Goal: Task Accomplishment & Management: Manage account settings

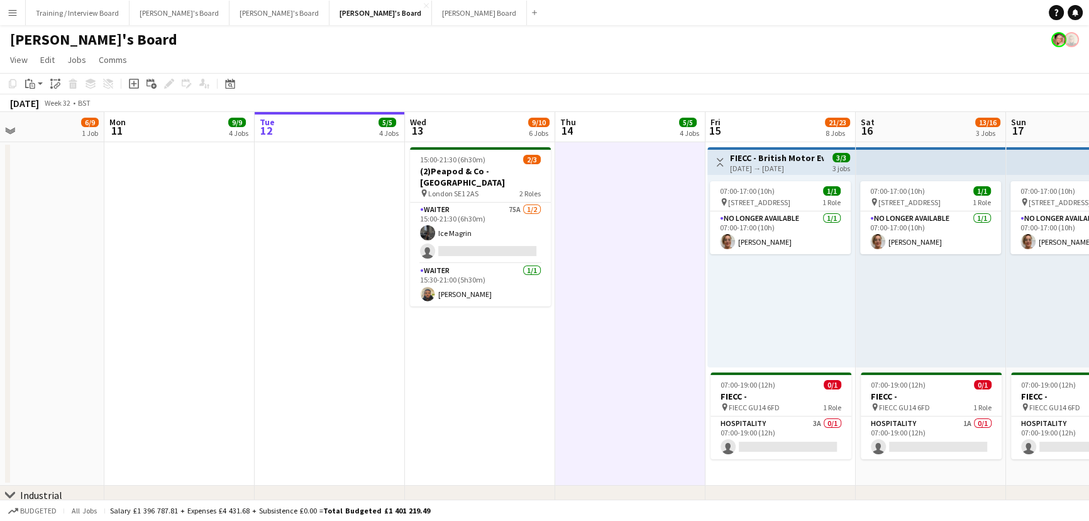
scroll to position [0, 522]
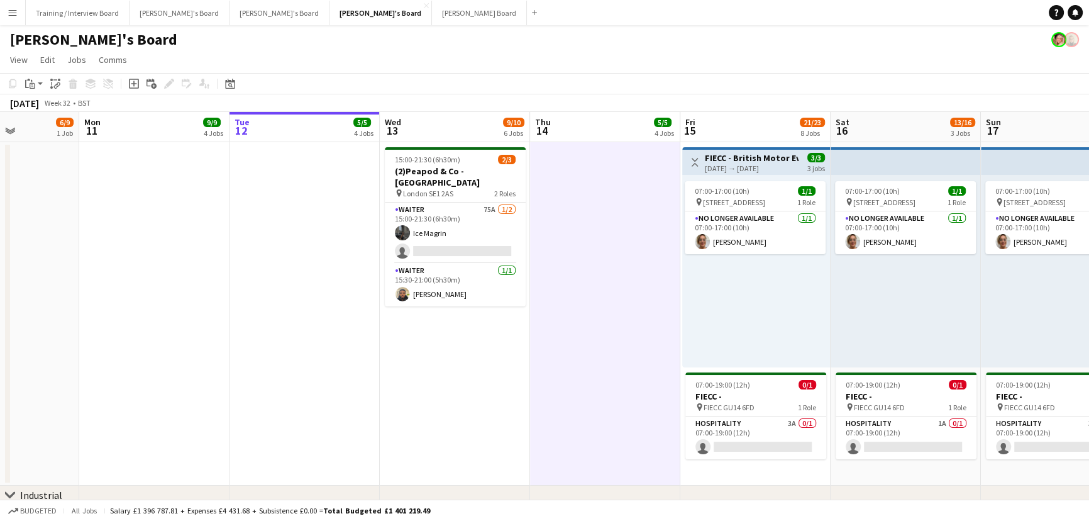
drag, startPoint x: 666, startPoint y: 402, endPoint x: 617, endPoint y: 396, distance: 49.4
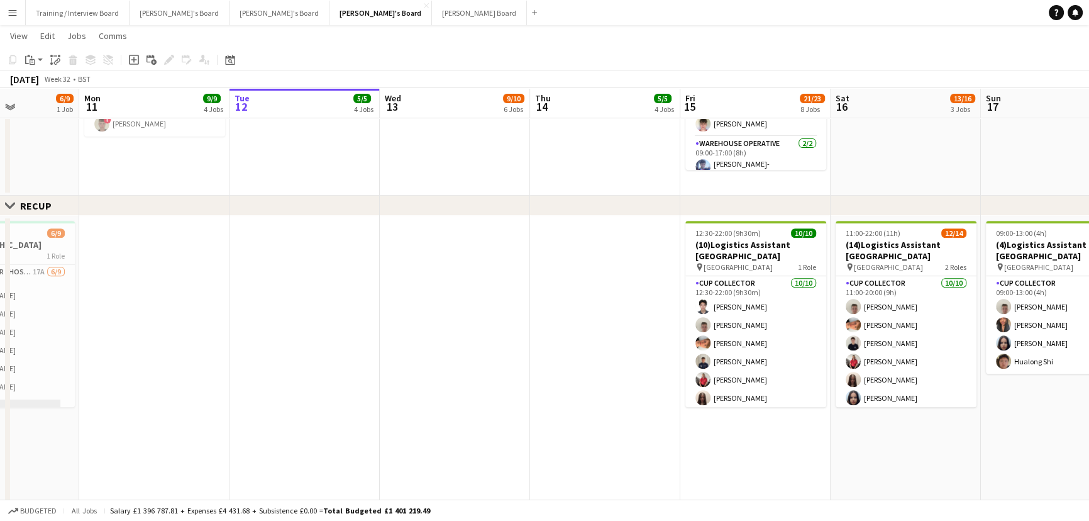
scroll to position [0, 535]
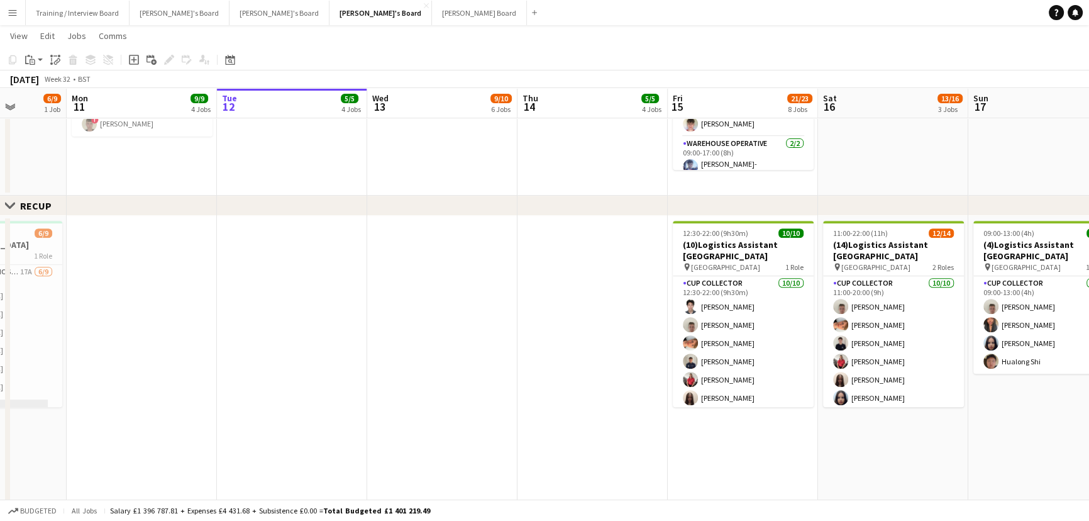
drag, startPoint x: 635, startPoint y: 410, endPoint x: 624, endPoint y: 413, distance: 11.1
click at [624, 413] on app-calendar-viewport "Thu 7 22/23 8 Jobs Fri 8 15/19 7 Jobs Sat 9 41/43 4 Jobs Sun 10 6/9 1 Job Mon 1…" at bounding box center [544, 425] width 1089 height 2010
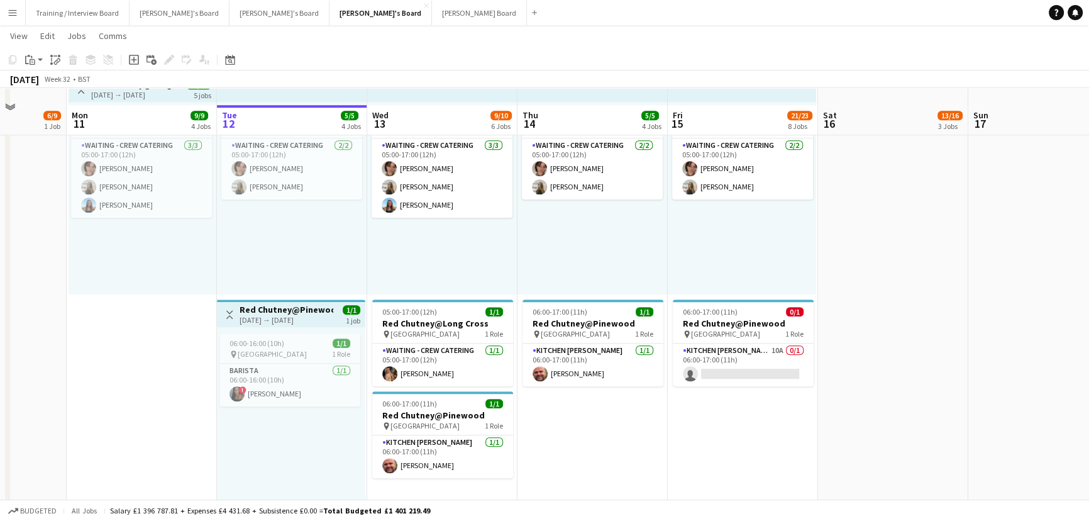
scroll to position [1315, 0]
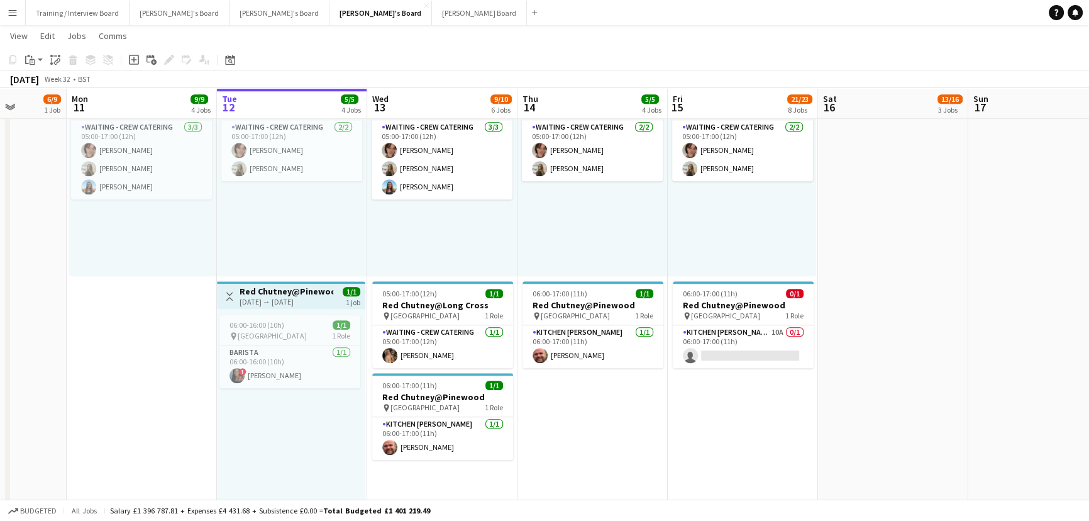
click at [586, 453] on app-date-cell "05:00-17:00 (12h) 2/2 pin Long Cross Studios 1 Role Waiting - Crew Catering [DA…" at bounding box center [593, 318] width 150 height 534
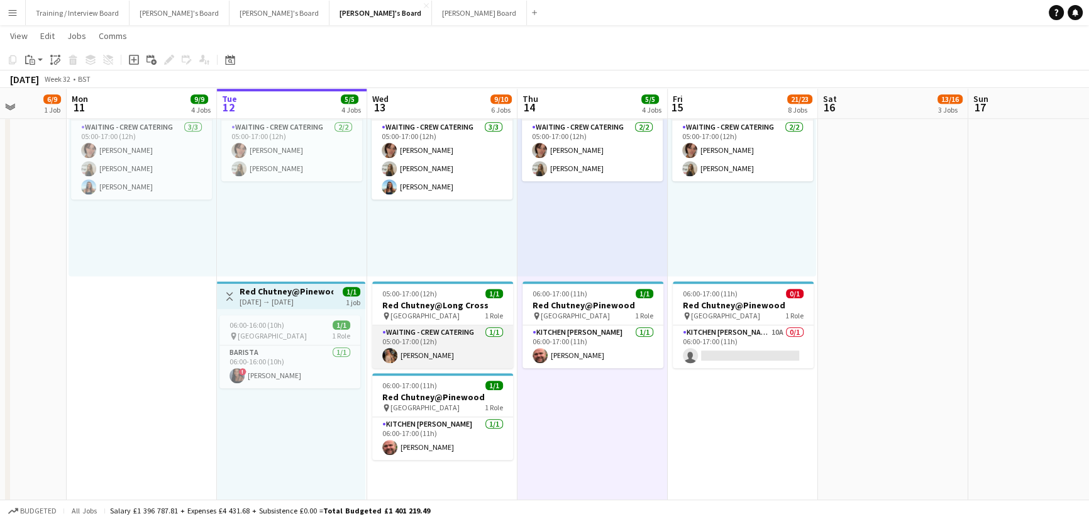
click at [486, 333] on app-card-role "Waiting - Crew Catering [DATE] 05:00-17:00 (12h) [PERSON_NAME]" at bounding box center [442, 346] width 141 height 43
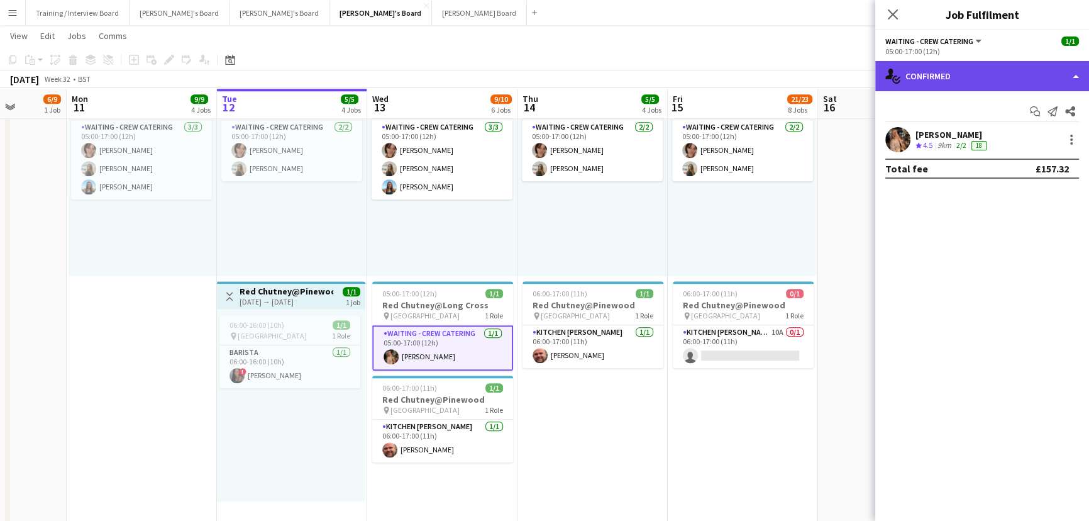
click at [945, 72] on div "single-neutral-actions-check-2 Confirmed" at bounding box center [983, 76] width 214 height 30
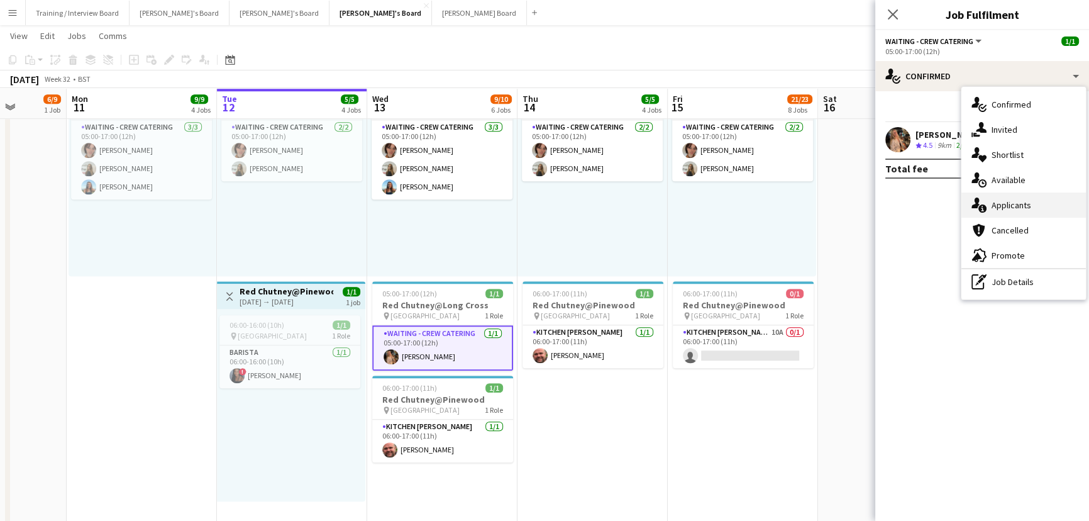
click at [1020, 211] on div "single-neutral-actions-information Applicants" at bounding box center [1024, 204] width 125 height 25
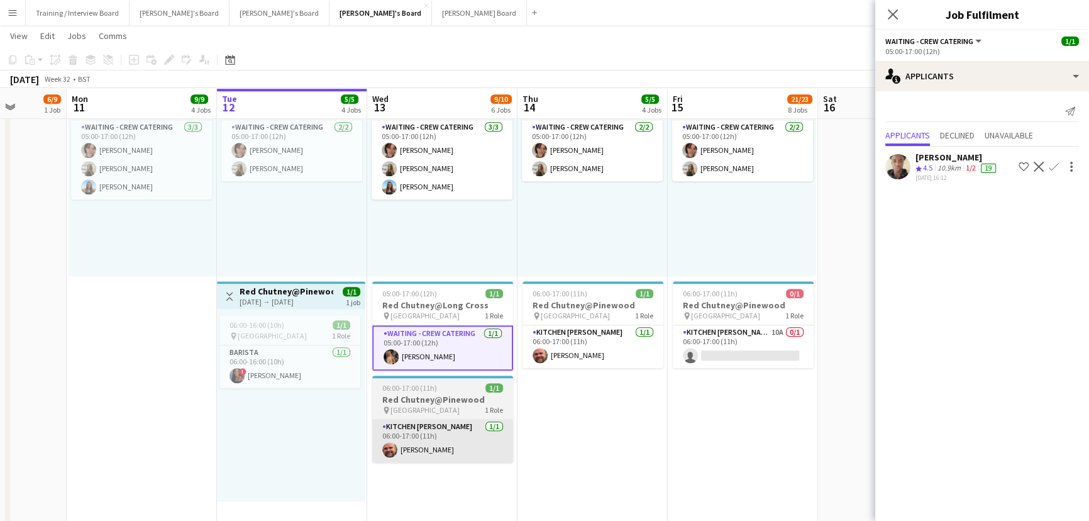
click at [525, 413] on app-date-cell "05:00-17:00 (12h) 2/2 pin Long Cross Studios 1 Role Waiting - Crew Catering [DA…" at bounding box center [593, 318] width 150 height 534
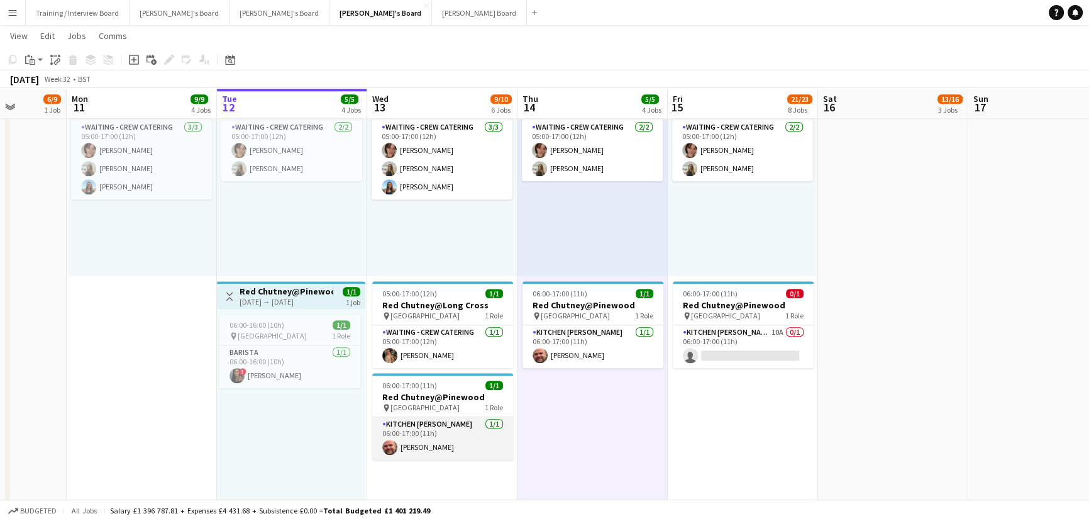
scroll to position [0, 533]
click at [380, 457] on app-card-role "Kitchen [PERSON_NAME] [DATE] 06:00-17:00 (11h) [PERSON_NAME]" at bounding box center [444, 438] width 141 height 43
click at [434, 441] on app-card-role "Kitchen [PERSON_NAME] [DATE] 06:00-17:00 (11h) [PERSON_NAME]" at bounding box center [444, 438] width 141 height 43
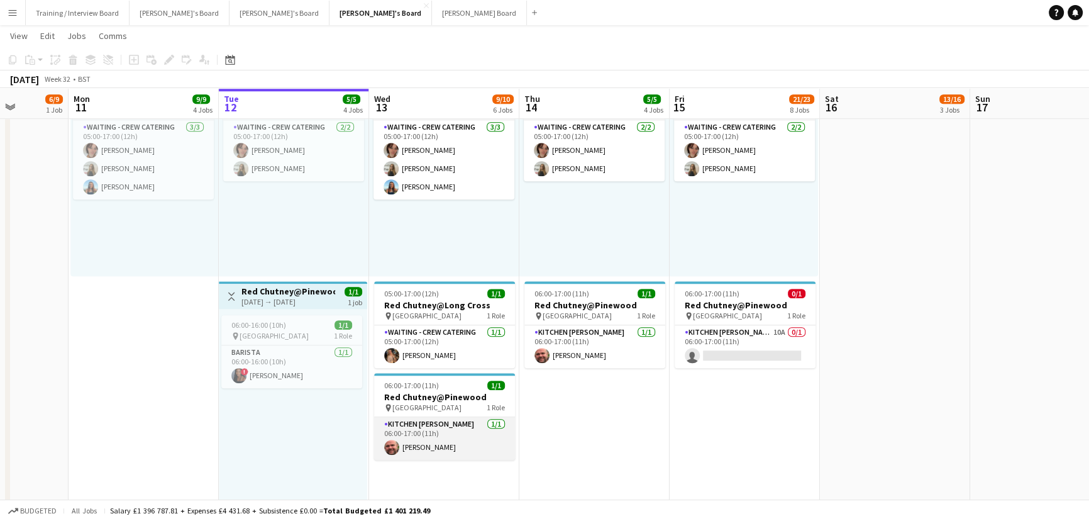
click at [469, 434] on app-card-role "Kitchen [PERSON_NAME] [DATE] 06:00-17:00 (11h) [PERSON_NAME]" at bounding box center [444, 438] width 141 height 43
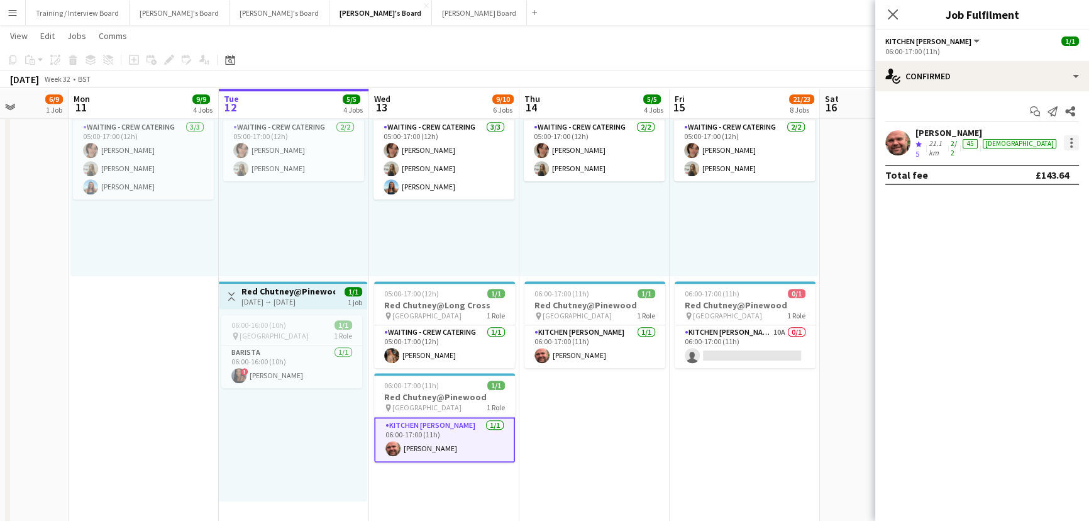
click at [1067, 142] on div at bounding box center [1071, 142] width 18 height 15
click at [1075, 143] on div at bounding box center [1071, 142] width 15 height 15
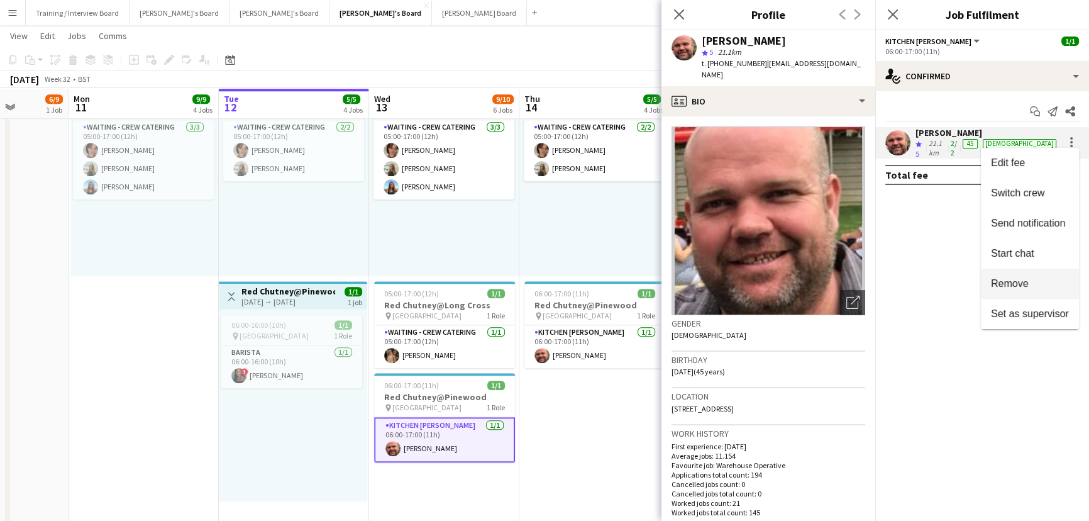
click at [1010, 291] on button "Remove" at bounding box center [1030, 284] width 98 height 30
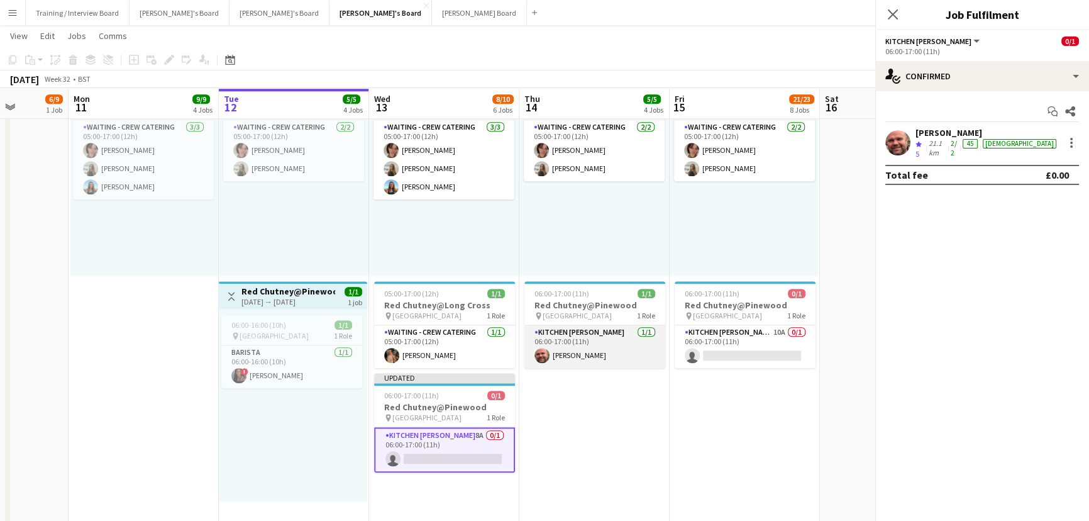
click at [622, 347] on app-card-role "Kitchen [PERSON_NAME] [DATE] 06:00-17:00 (11h) [PERSON_NAME]" at bounding box center [595, 346] width 141 height 43
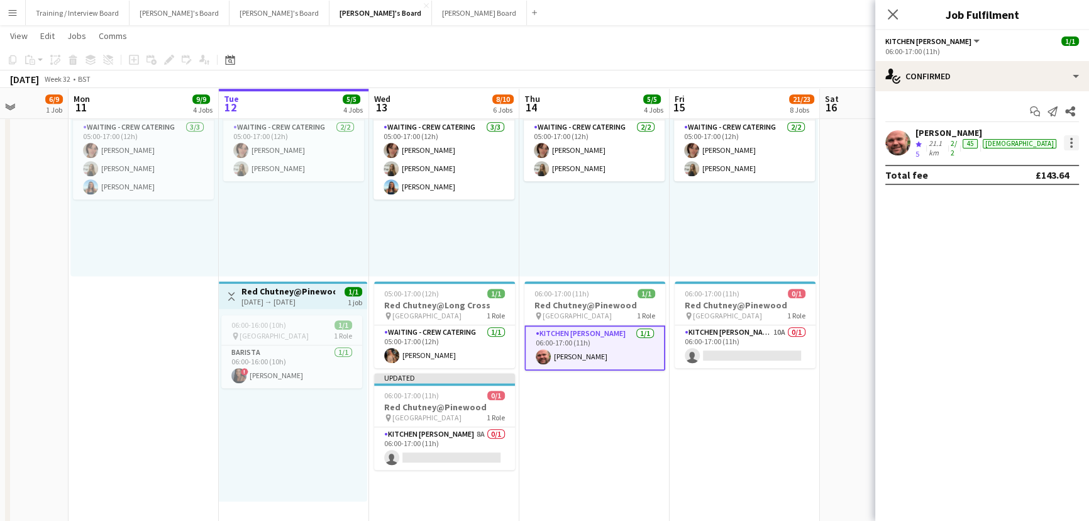
click at [1075, 142] on div at bounding box center [1071, 142] width 15 height 15
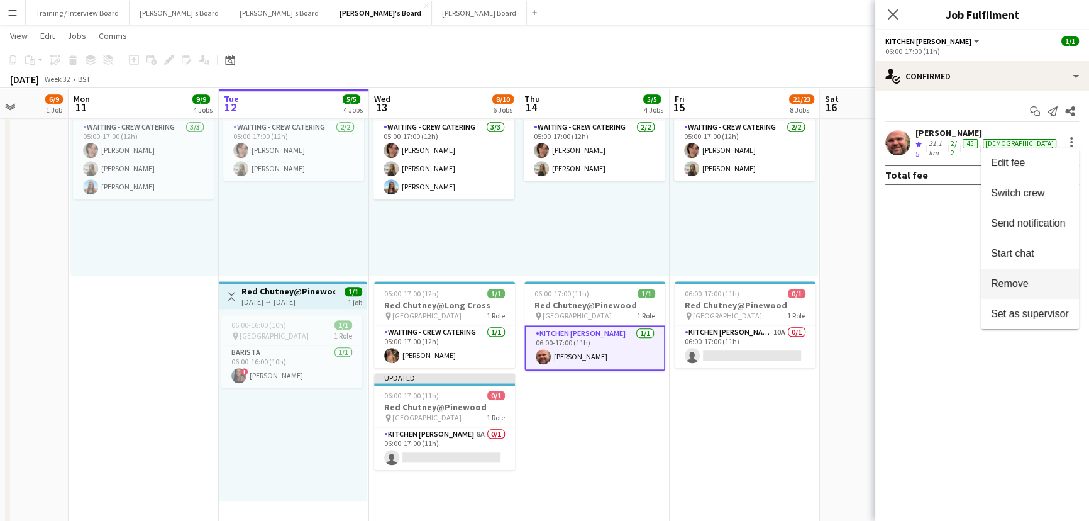
click at [1021, 282] on span "Remove" at bounding box center [1010, 283] width 38 height 11
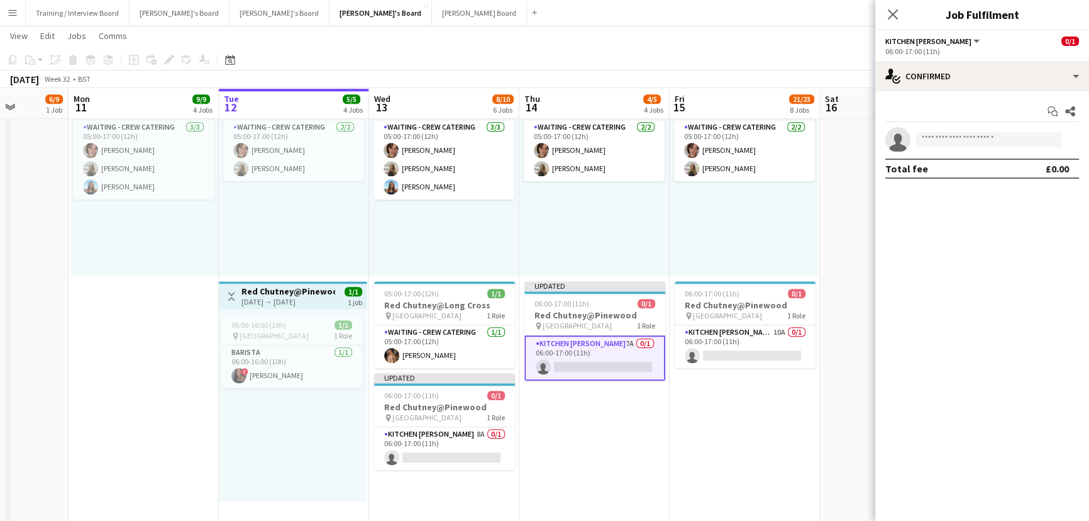
click at [797, 437] on app-date-cell "05:00-17:00 (12h) 2/2 pin Long Cross Studios 1 Role Waiting - Crew Catering [DA…" at bounding box center [745, 318] width 150 height 534
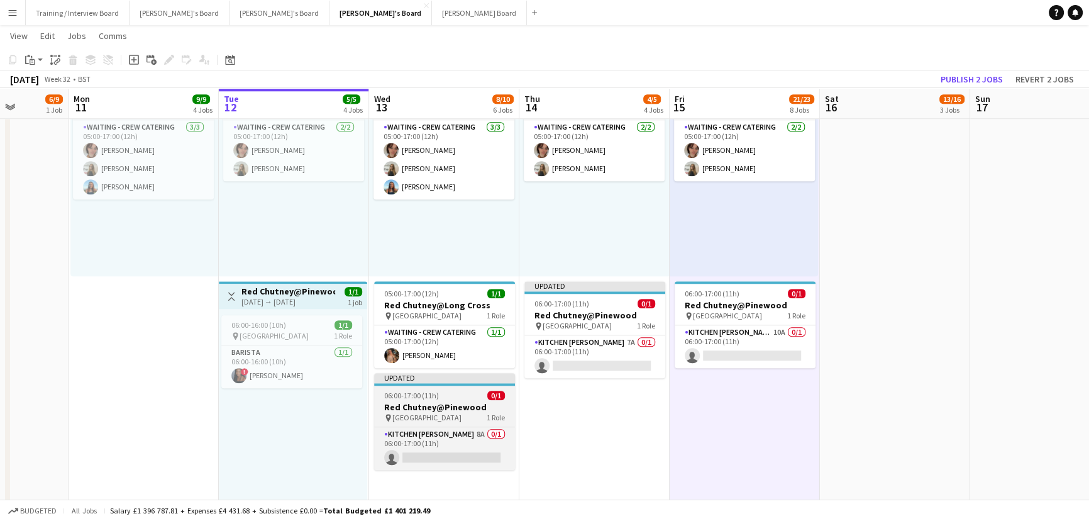
click at [448, 413] on span "[GEOGRAPHIC_DATA]" at bounding box center [427, 417] width 69 height 9
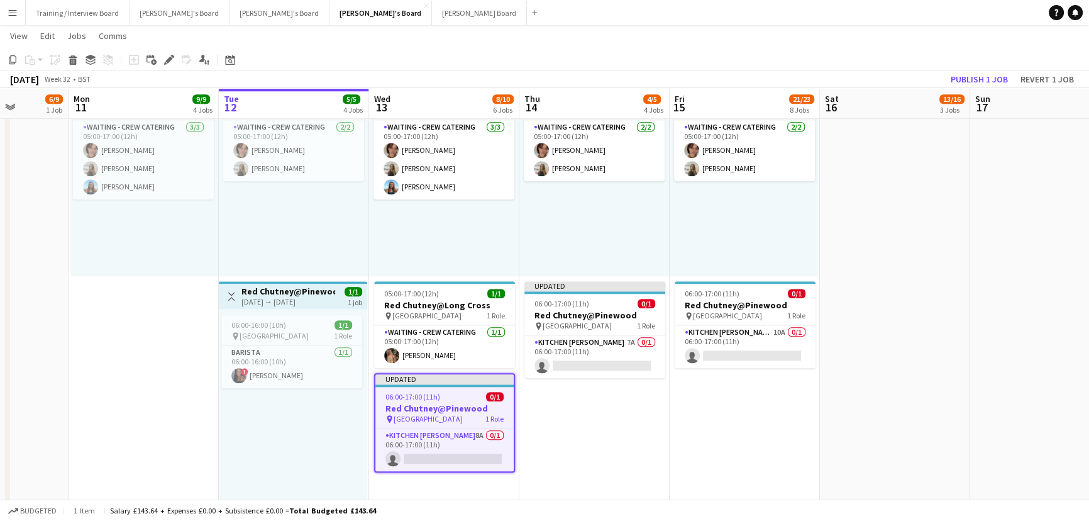
click at [595, 432] on app-date-cell "05:00-17:00 (12h) 2/2 pin Long Cross Studios 1 Role Waiting - Crew Catering [DA…" at bounding box center [595, 318] width 150 height 534
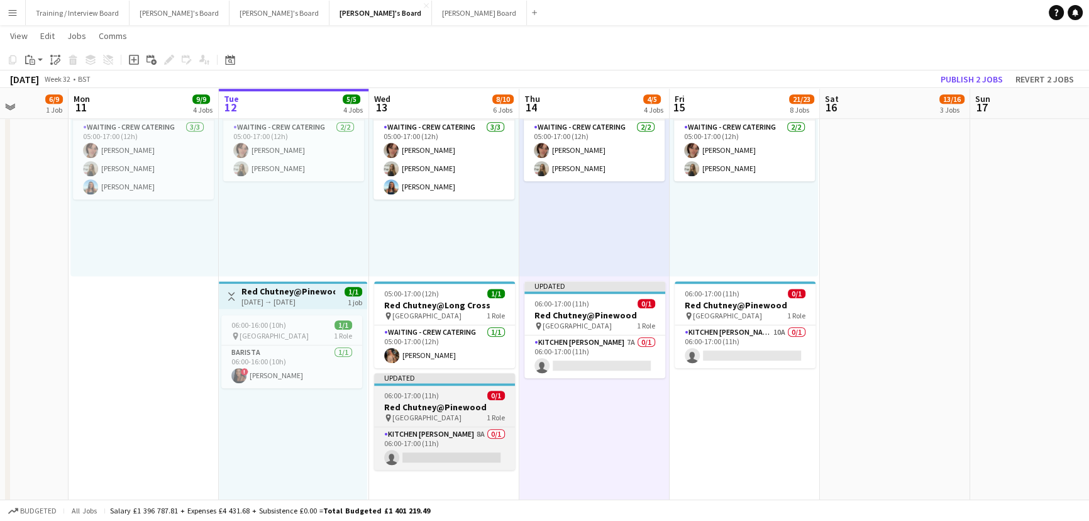
click at [493, 417] on span "1 Role" at bounding box center [496, 417] width 18 height 9
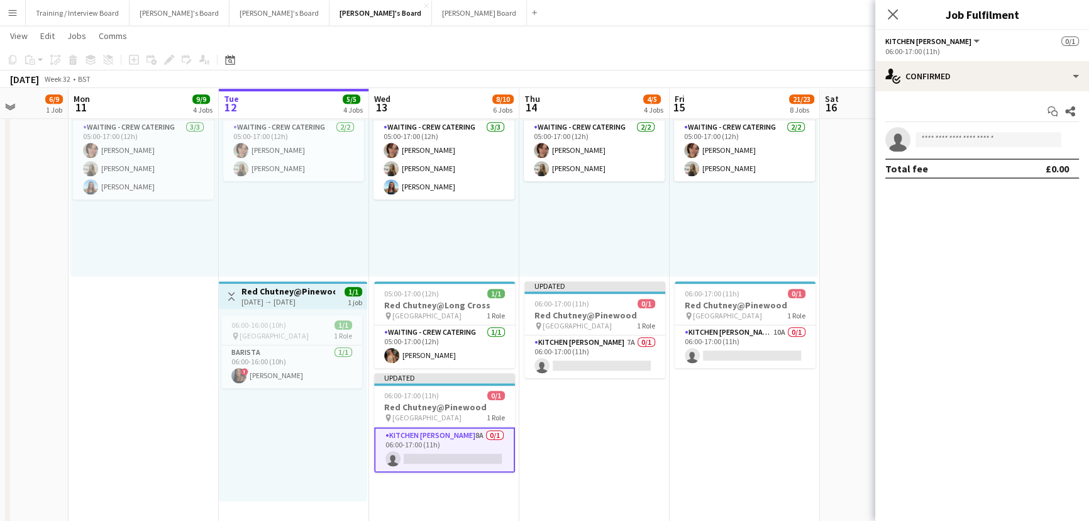
click at [961, 53] on div "06:00-17:00 (11h)" at bounding box center [983, 51] width 194 height 9
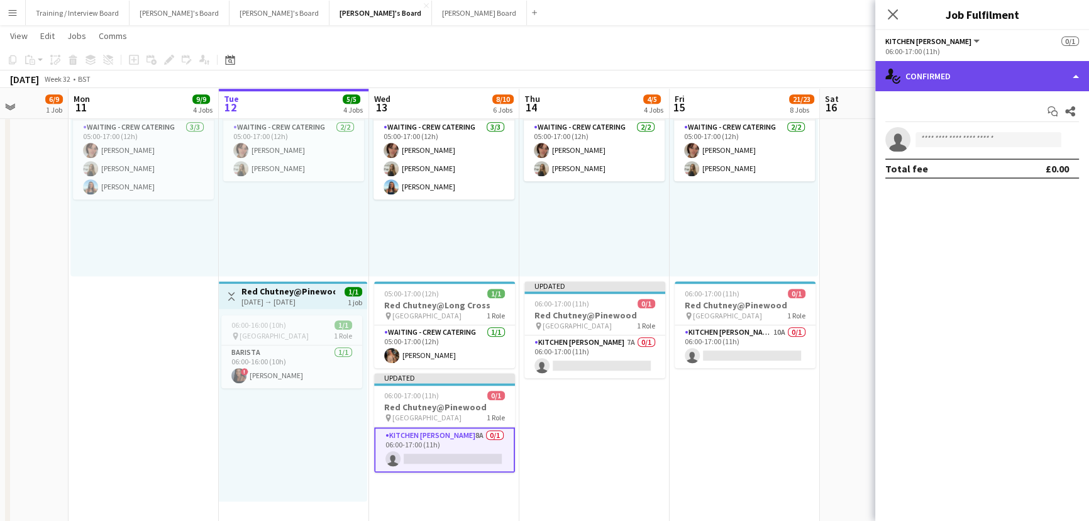
click at [968, 79] on div "single-neutral-actions-check-2 Confirmed" at bounding box center [983, 76] width 214 height 30
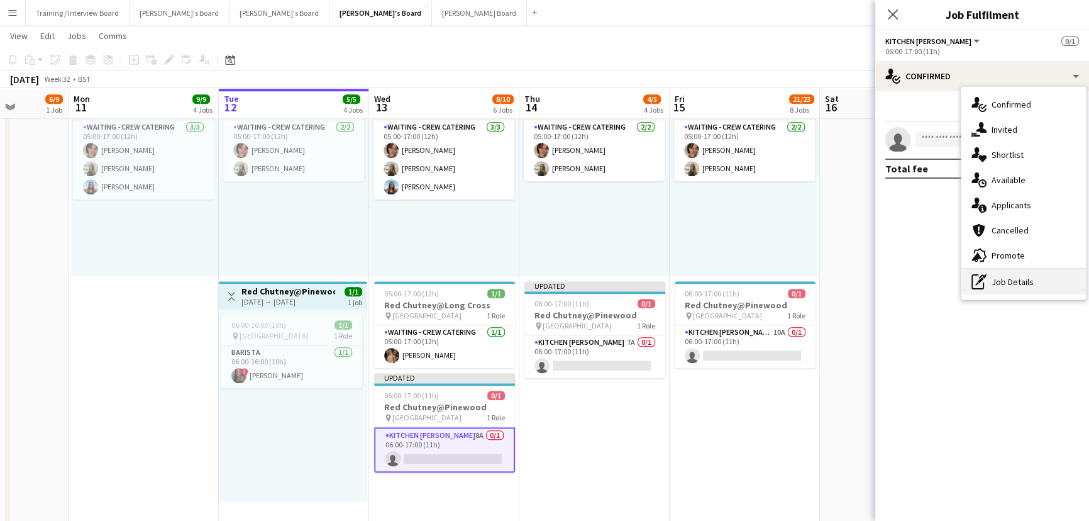
click at [1013, 277] on div "pen-write Job Details" at bounding box center [1024, 281] width 125 height 25
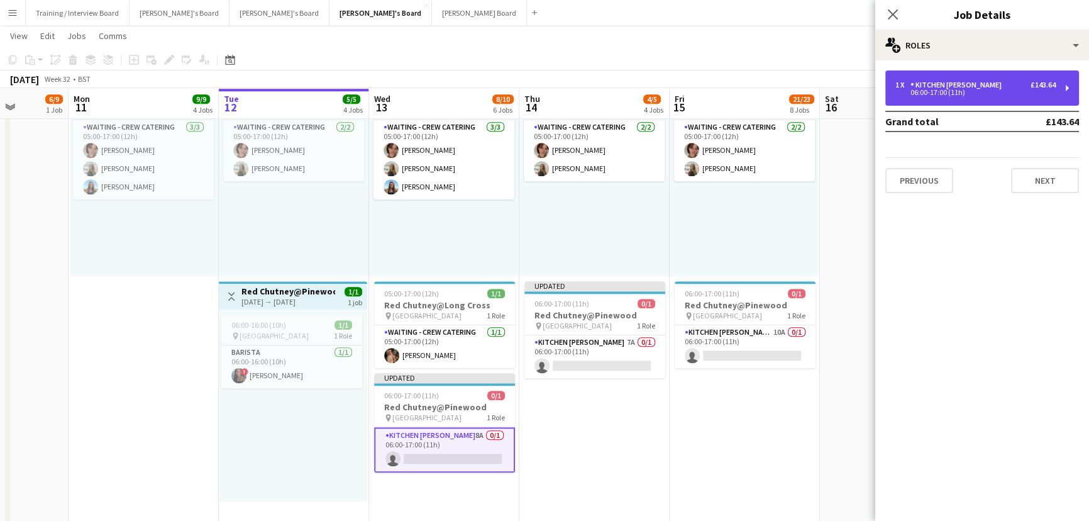
click at [988, 81] on div "1 x Kitchen [PERSON_NAME] £143.64" at bounding box center [976, 85] width 160 height 9
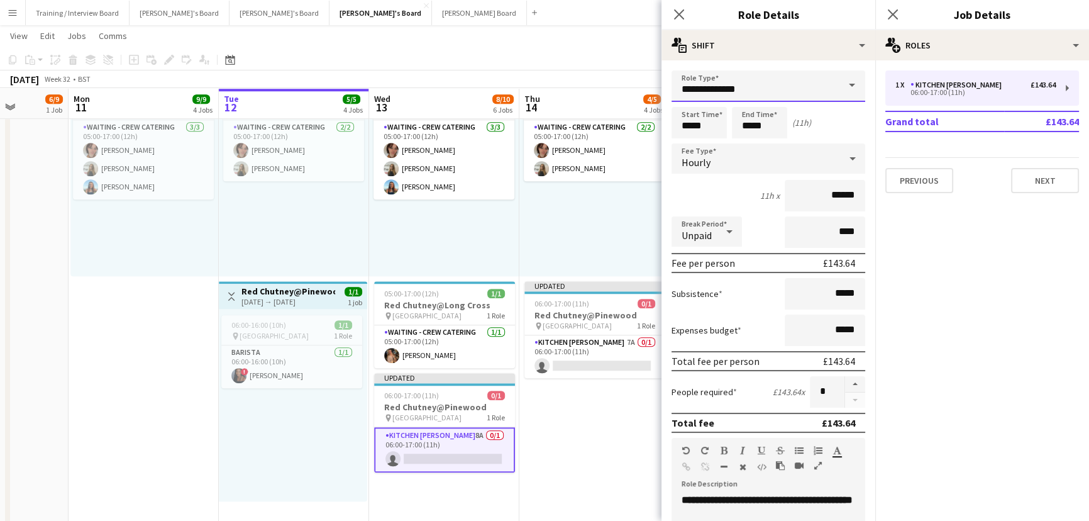
click at [763, 79] on input "**********" at bounding box center [769, 85] width 194 height 31
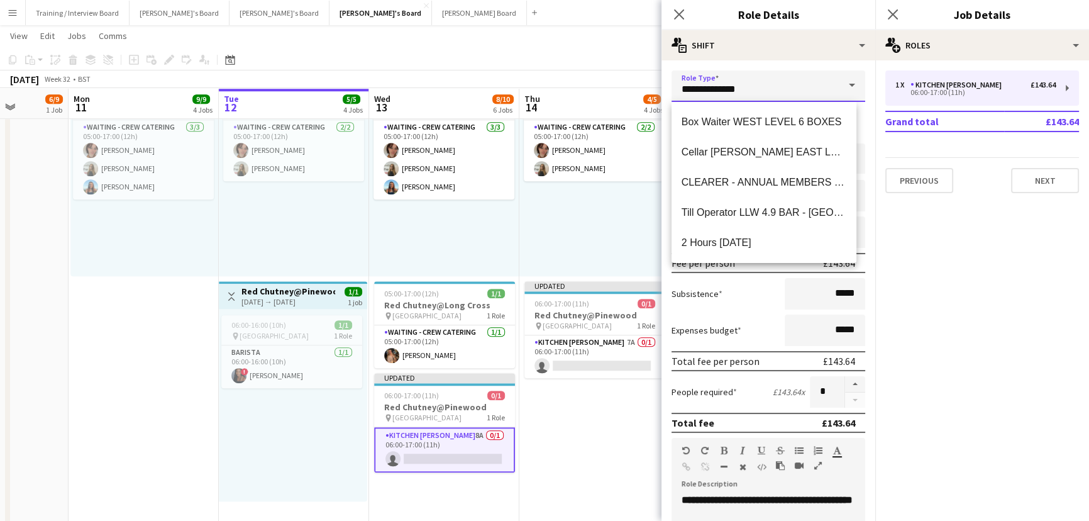
click at [763, 79] on input "**********" at bounding box center [769, 85] width 194 height 31
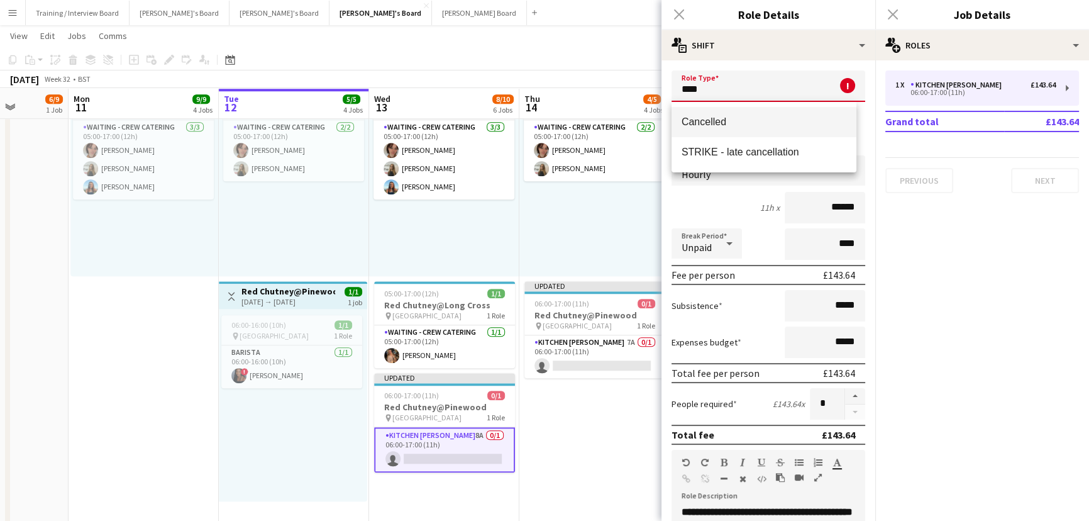
click at [752, 116] on span "Cancelled" at bounding box center [764, 122] width 165 height 12
type input "*********"
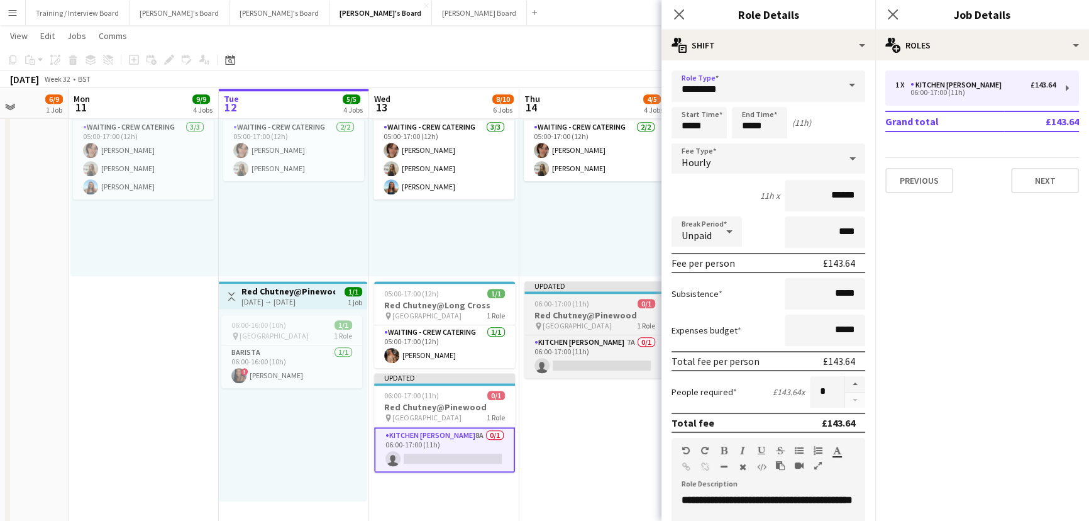
click at [599, 308] on app-job-card "Updated 06:00-17:00 (11h) 0/1 Red Chutney@Pinewood pin [GEOGRAPHIC_DATA] 1 Role…" at bounding box center [595, 329] width 141 height 97
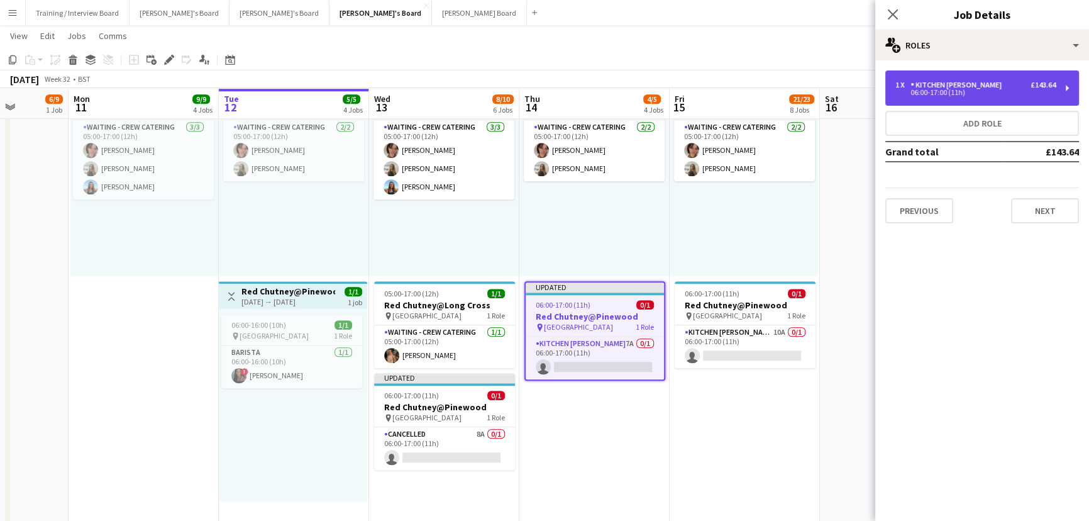
click at [993, 84] on div "1 x Kitchen [PERSON_NAME] £143.64" at bounding box center [976, 85] width 160 height 9
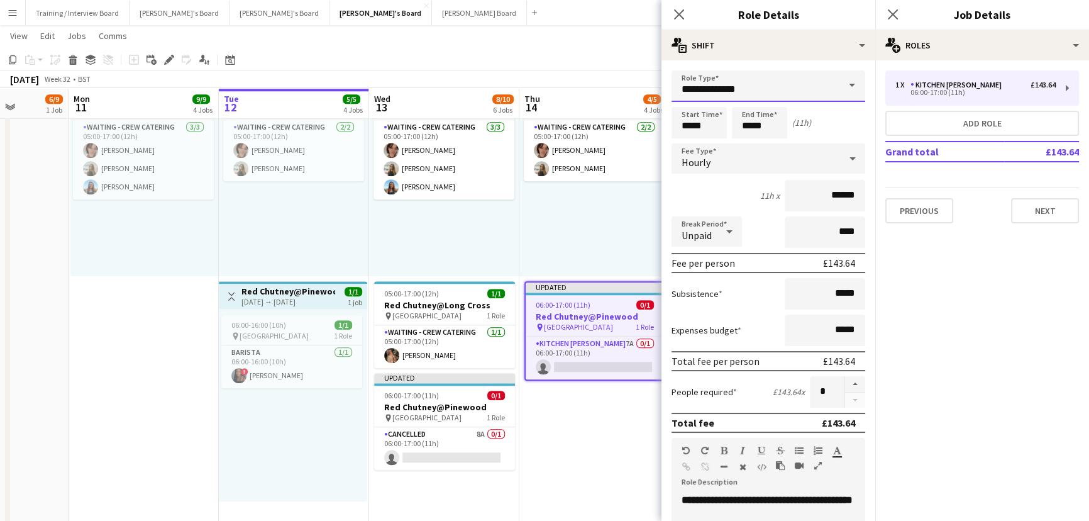
click at [742, 97] on input "**********" at bounding box center [769, 85] width 194 height 31
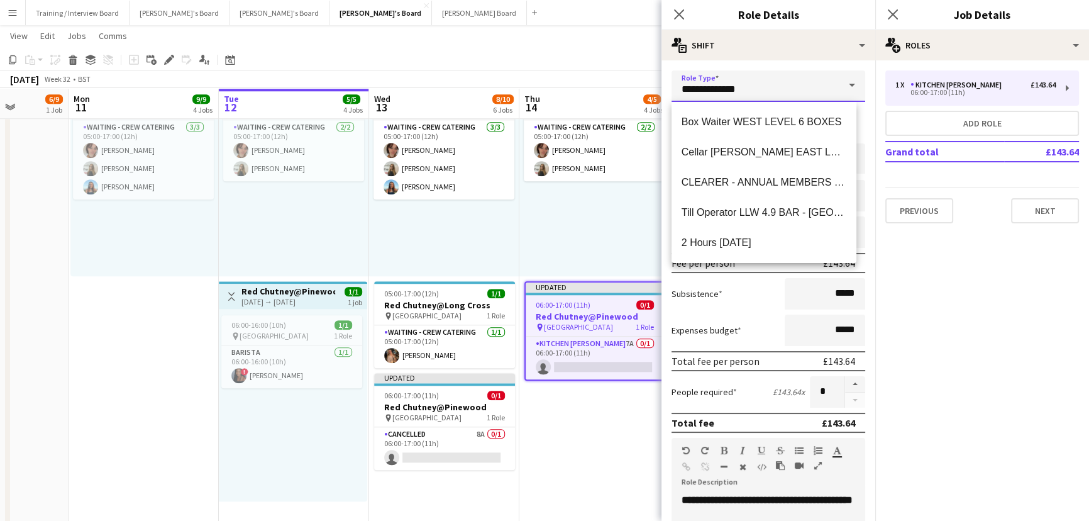
click at [742, 97] on input "**********" at bounding box center [769, 85] width 194 height 31
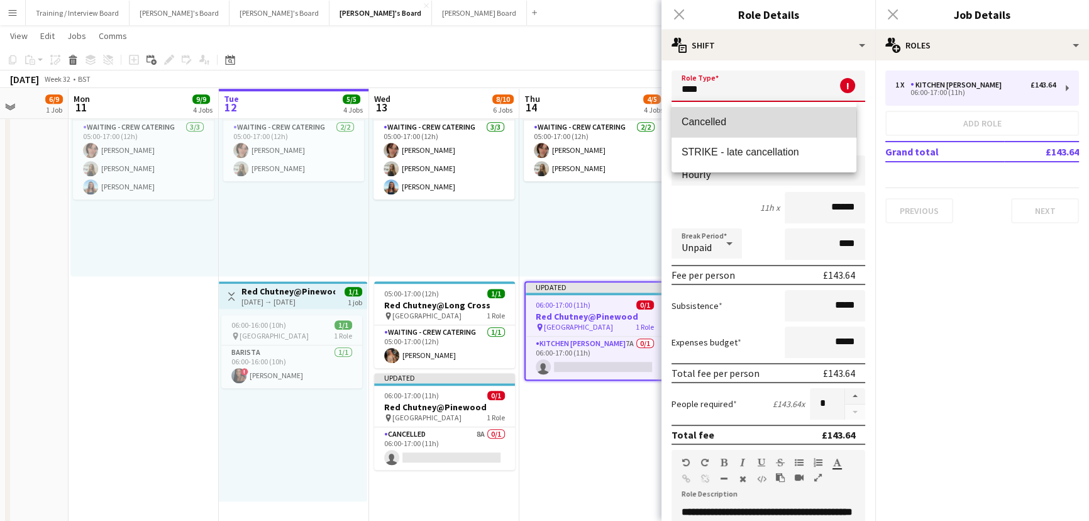
click at [711, 126] on span "Cancelled" at bounding box center [764, 122] width 165 height 12
type input "*********"
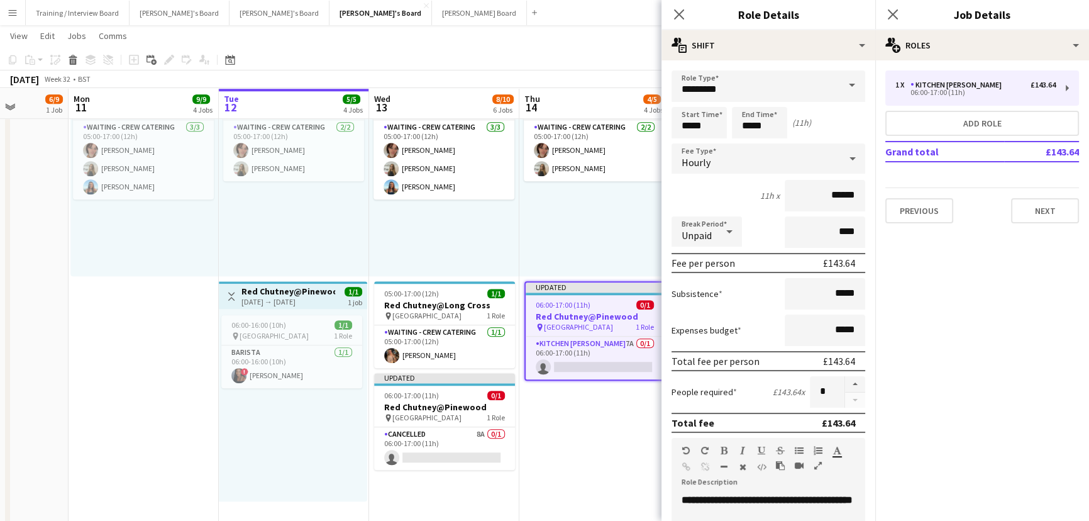
click at [553, 204] on div "05:00-17:00 (12h) 2/2 pin Long Cross Studios 1 Role Waiting - Crew Catering [DA…" at bounding box center [595, 180] width 150 height 192
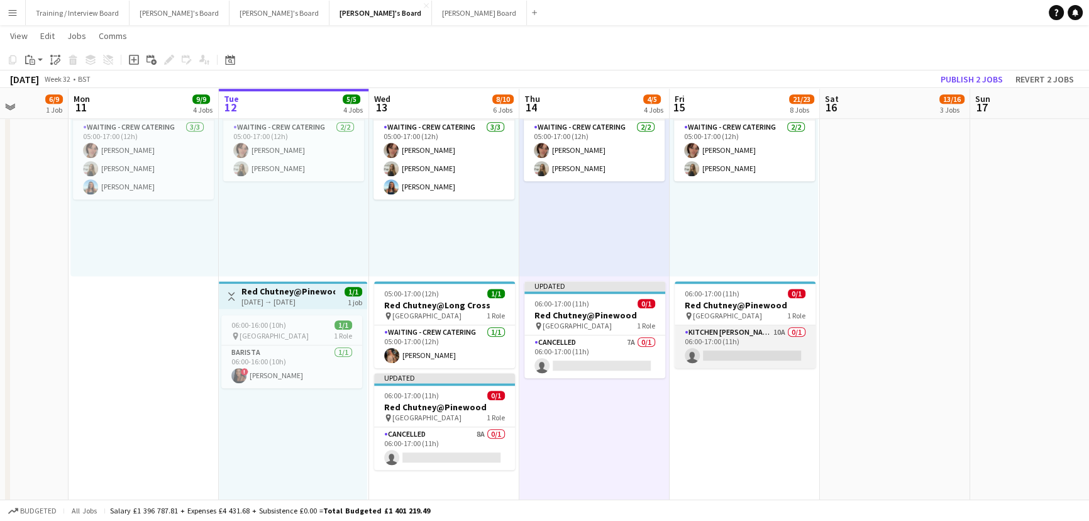
click at [769, 352] on app-card-role "Kitchen [PERSON_NAME] 10A 0/1 06:00-17:00 (11h) single-neutral-actions" at bounding box center [745, 346] width 141 height 43
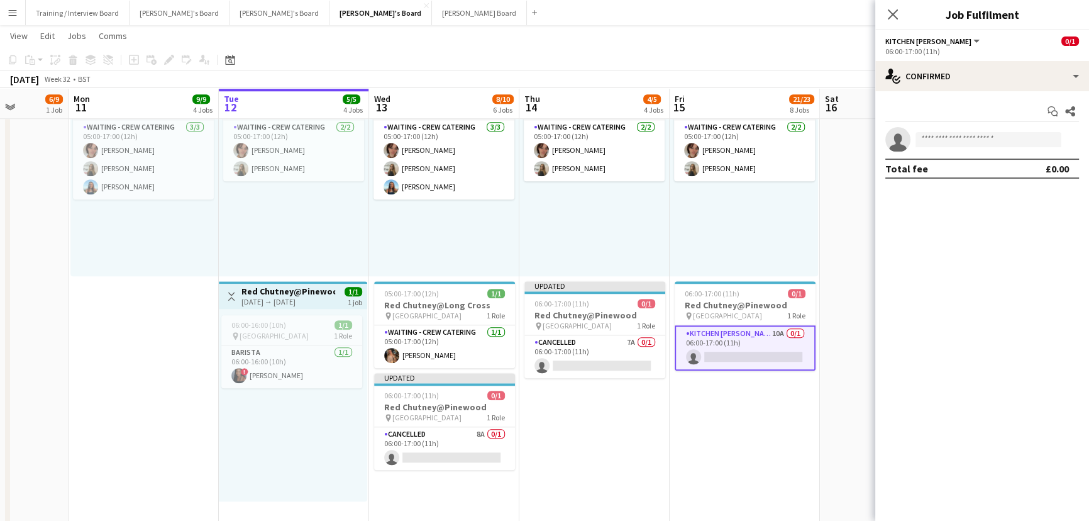
click at [981, 57] on app-options-switcher "Kitchen [PERSON_NAME] All roles Kitchen [PERSON_NAME] 0/1 06:00-17:00 (11h)" at bounding box center [983, 45] width 214 height 31
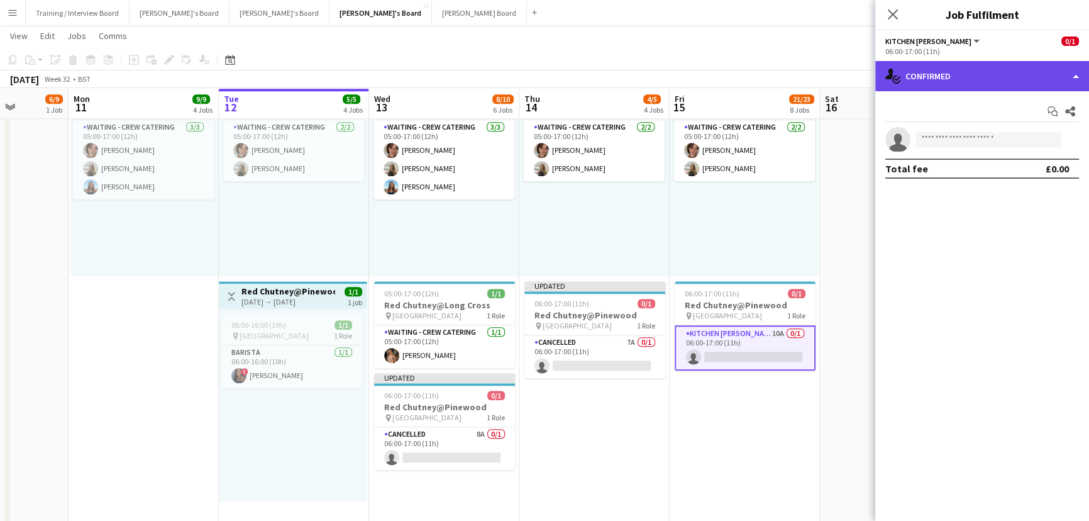
click at [981, 69] on div "single-neutral-actions-check-2 Confirmed" at bounding box center [983, 76] width 214 height 30
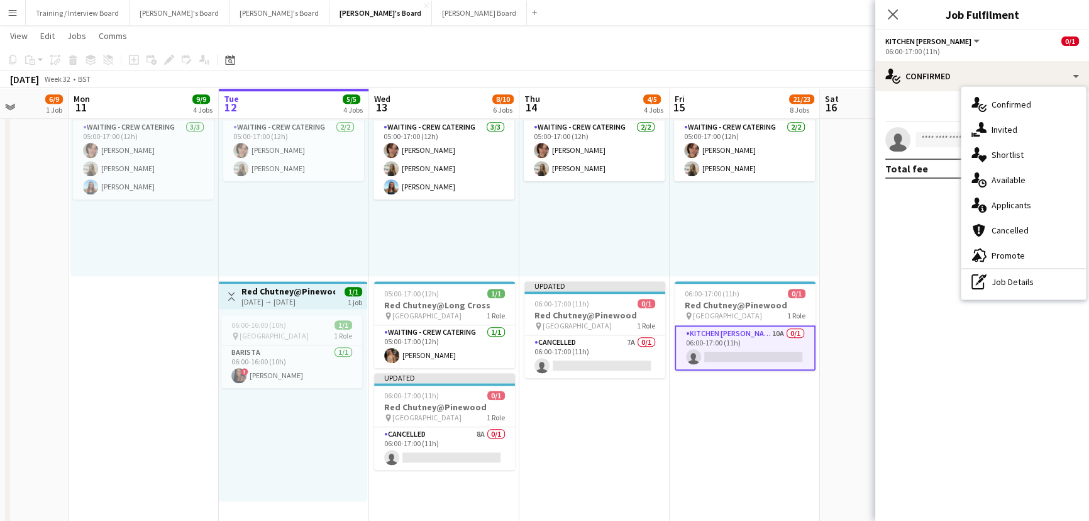
click at [1044, 282] on div "pen-write Job Details" at bounding box center [1024, 281] width 125 height 25
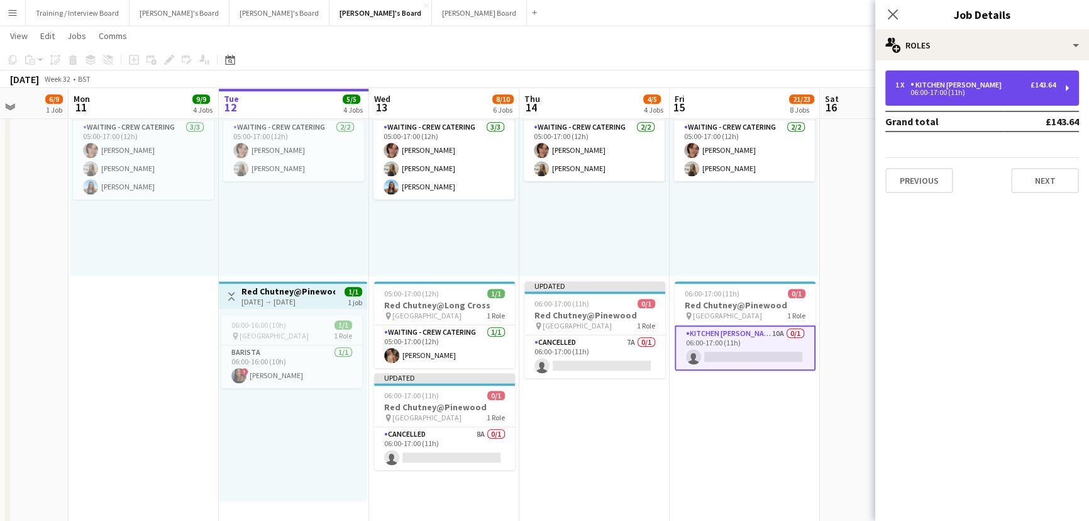
click at [977, 93] on div "06:00-17:00 (11h)" at bounding box center [976, 92] width 160 height 6
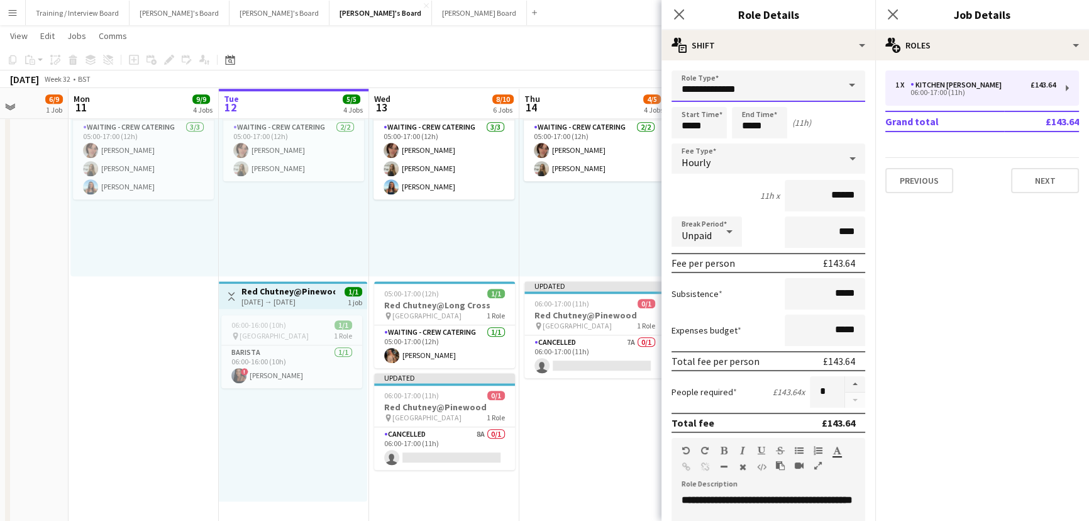
click at [811, 92] on input "**********" at bounding box center [769, 85] width 194 height 31
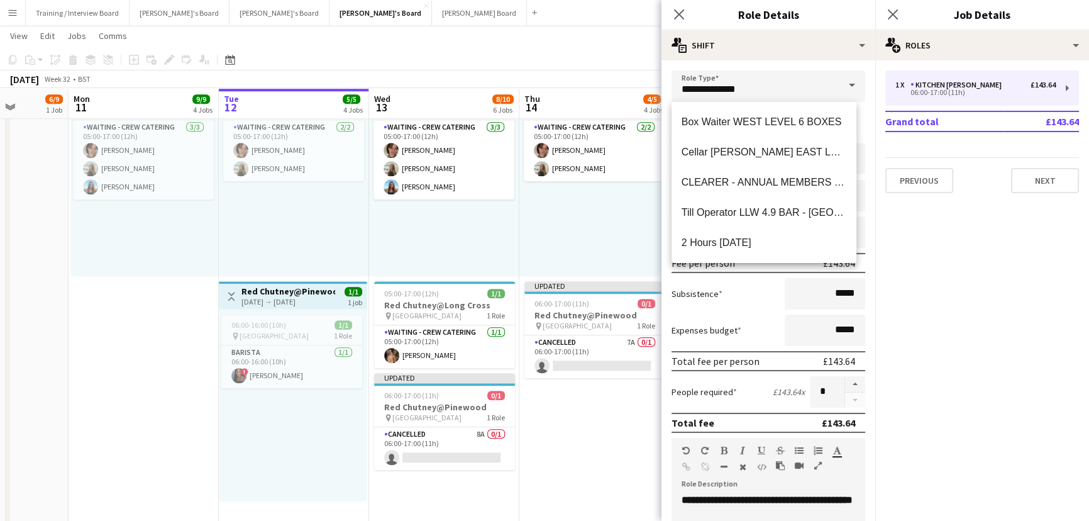
click at [798, 103] on div "Box Waiter WEST LEVEL 6 BOXES Cellar [PERSON_NAME] EAST LEVEL 3 BOXES - [GEOGRA…" at bounding box center [764, 182] width 185 height 161
drag, startPoint x: 798, startPoint y: 103, endPoint x: 790, endPoint y: 92, distance: 12.6
click at [794, 102] on div "Box Waiter WEST LEVEL 6 BOXES Cellar [PERSON_NAME] EAST LEVEL 3 BOXES - [GEOGRA…" at bounding box center [764, 182] width 185 height 161
click at [790, 92] on input "**********" at bounding box center [769, 85] width 194 height 31
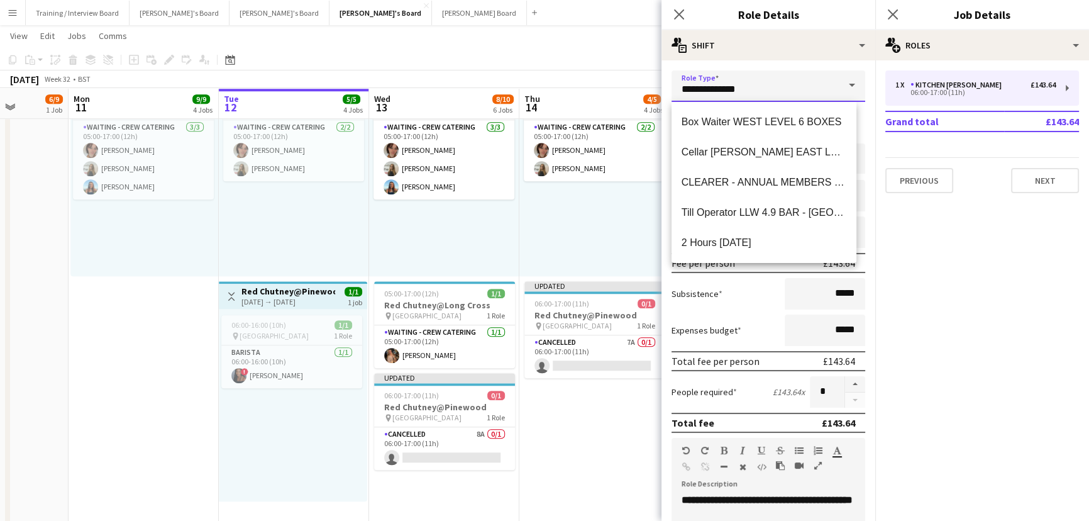
click at [790, 92] on input "**********" at bounding box center [769, 85] width 194 height 31
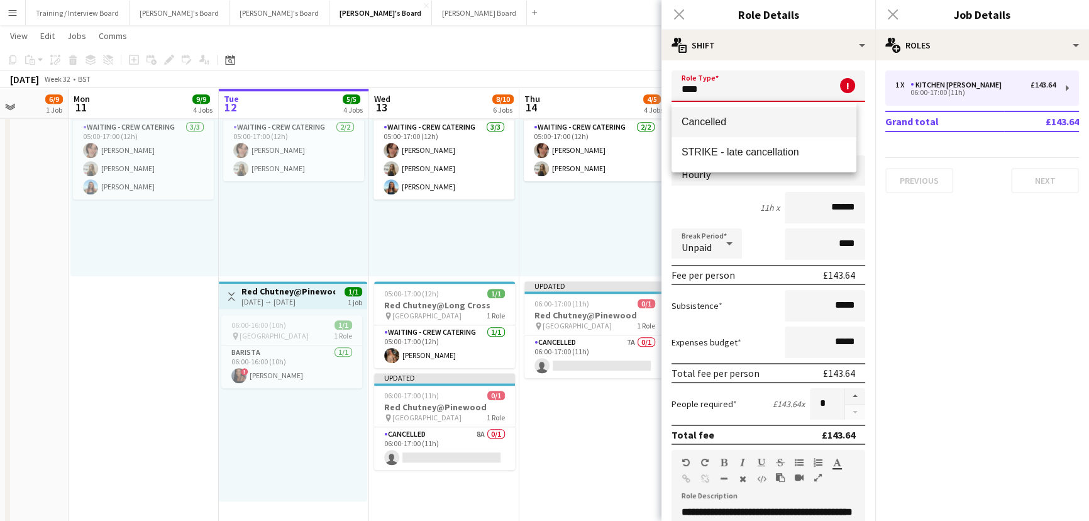
click at [768, 122] on span "Cancelled" at bounding box center [764, 122] width 165 height 12
type input "*********"
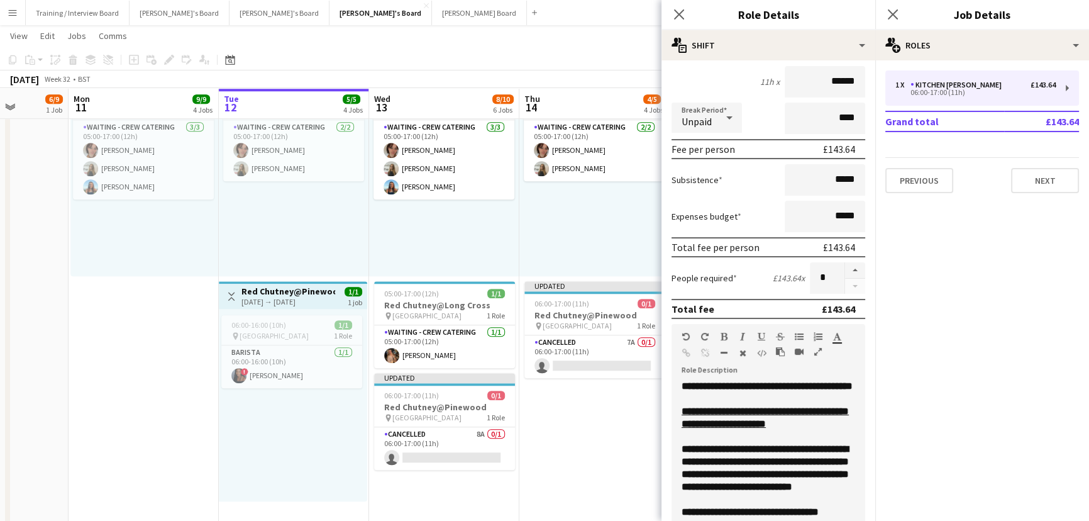
scroll to position [228, 0]
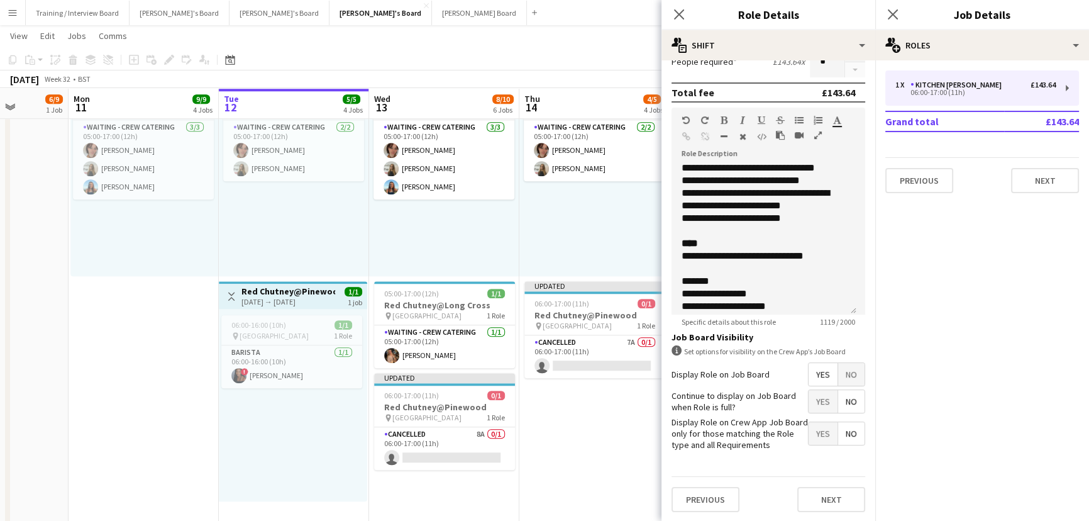
click at [838, 367] on span "No" at bounding box center [851, 374] width 26 height 23
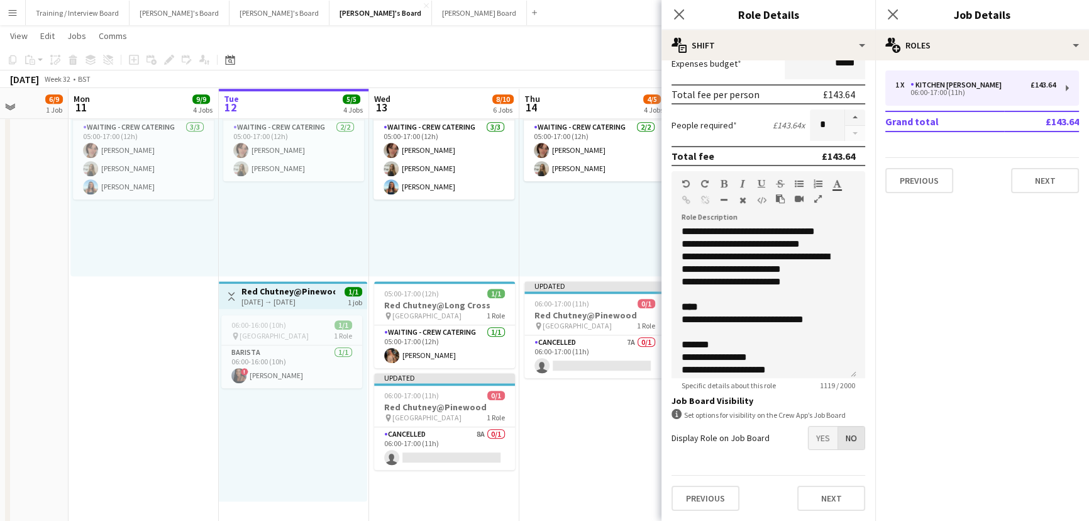
scroll to position [266, 0]
click at [606, 316] on h3 "Red Chutney@Pinewood" at bounding box center [595, 314] width 141 height 11
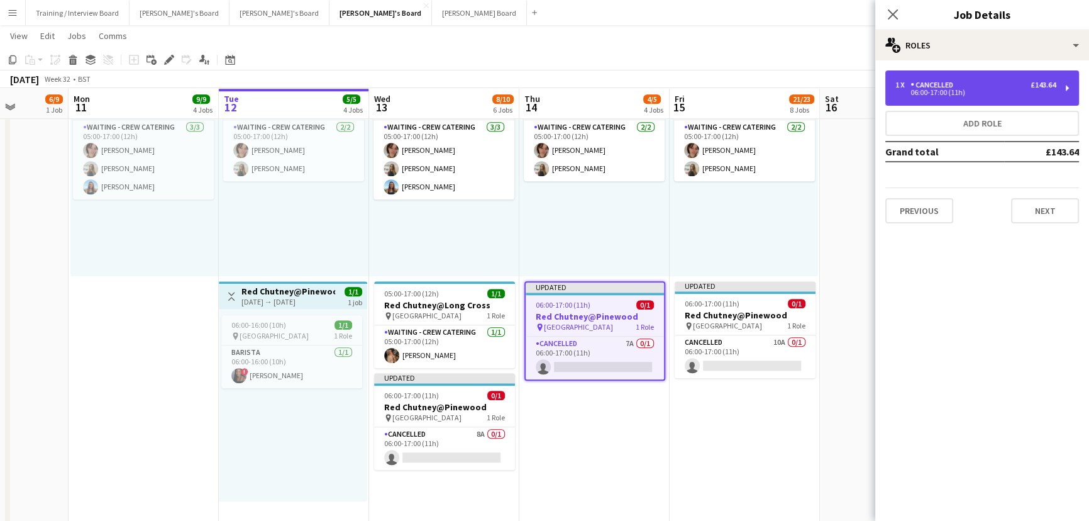
click at [969, 91] on div "06:00-17:00 (11h)" at bounding box center [976, 92] width 160 height 6
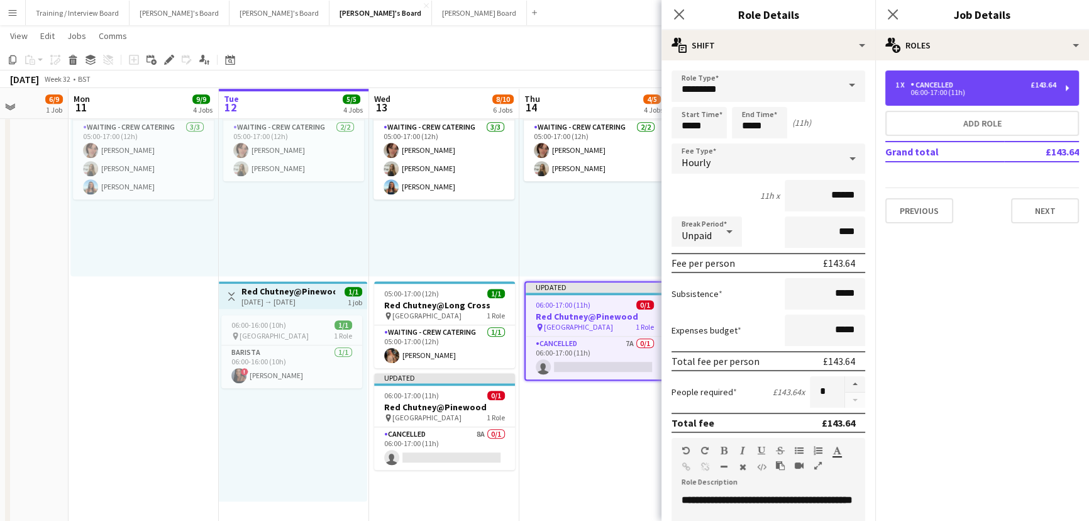
scroll to position [228, 0]
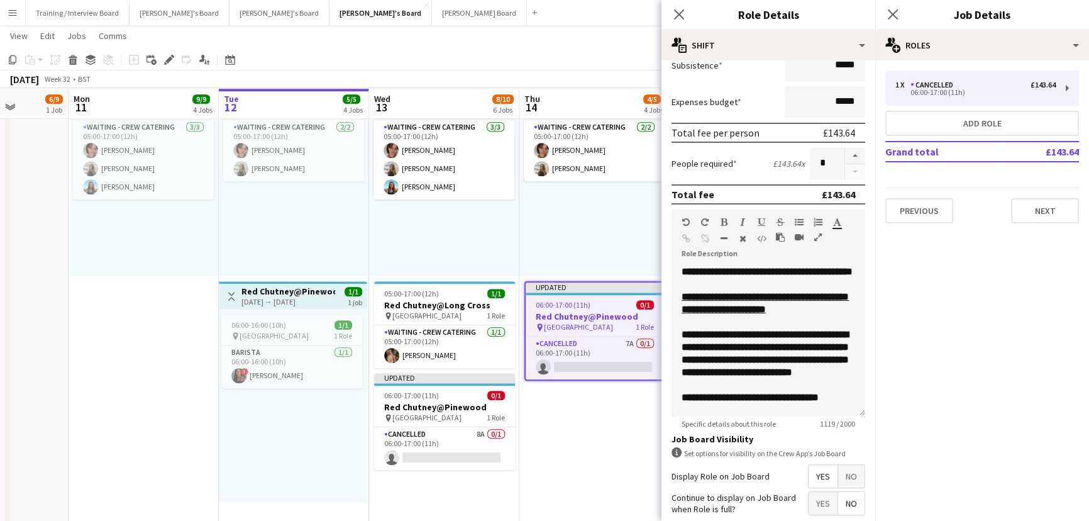
click at [843, 477] on span "No" at bounding box center [851, 476] width 26 height 23
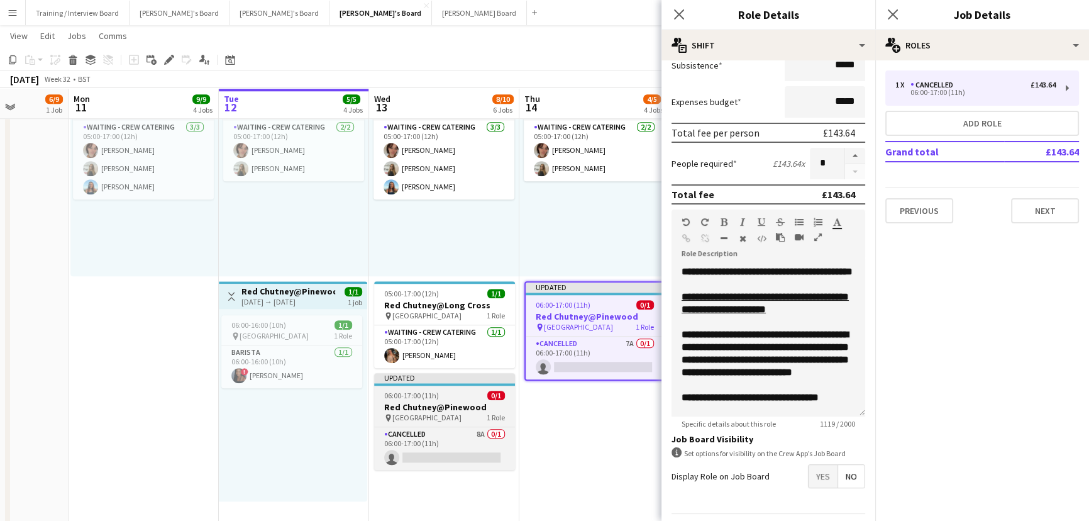
click at [457, 420] on div "pin [GEOGRAPHIC_DATA] 1 Role" at bounding box center [444, 418] width 141 height 10
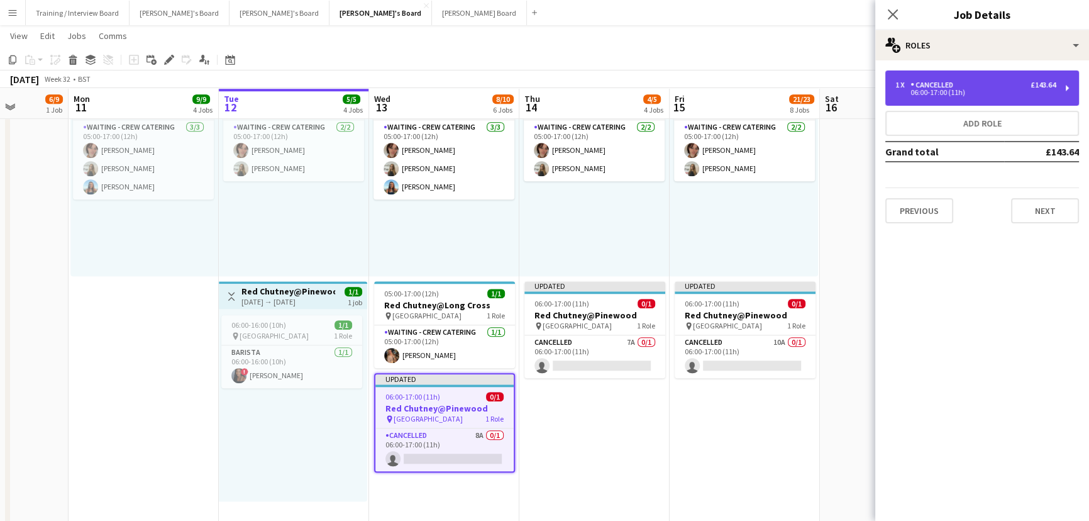
click at [965, 83] on div "1 x Cancelled £143.64" at bounding box center [976, 85] width 160 height 9
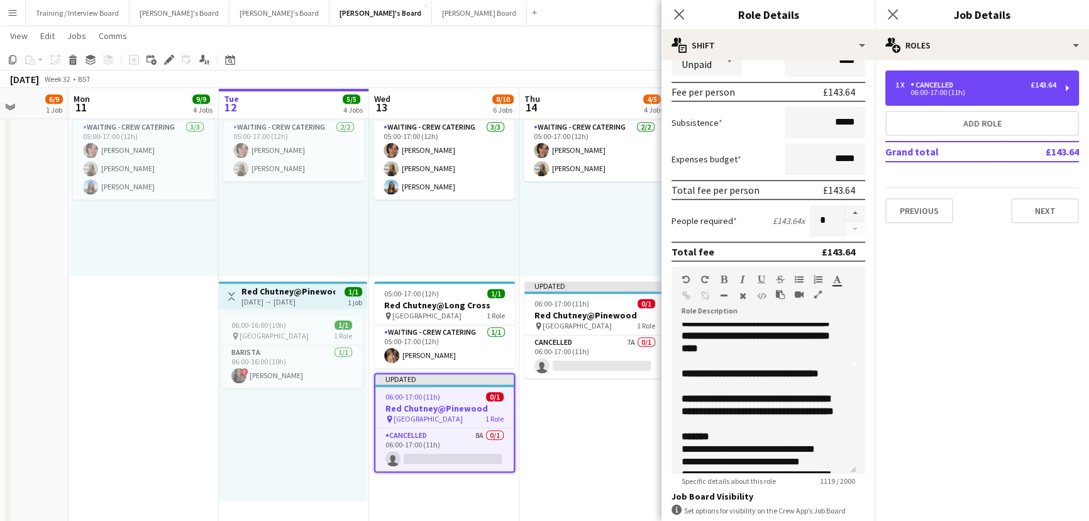
scroll to position [171, 0]
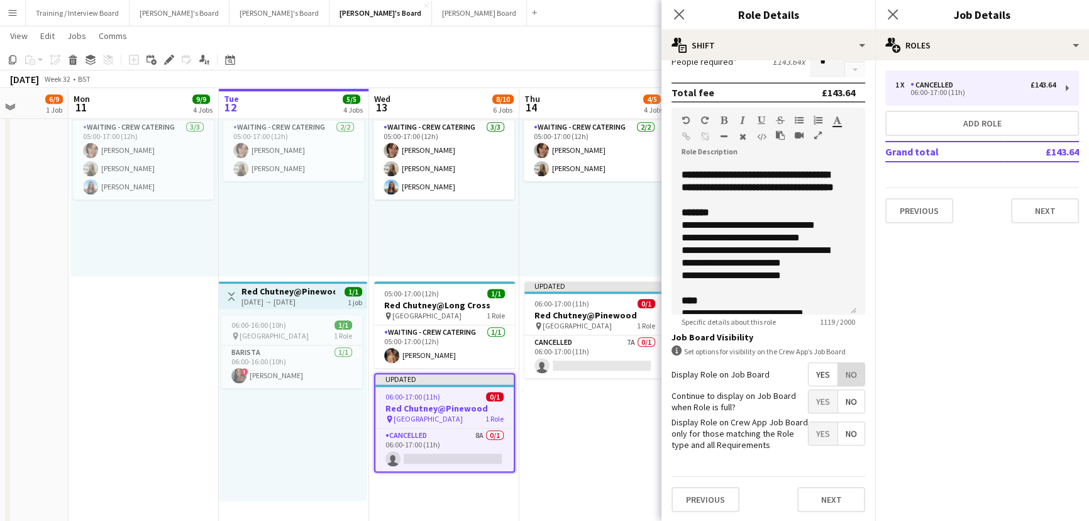
click at [840, 364] on span "No" at bounding box center [851, 374] width 26 height 23
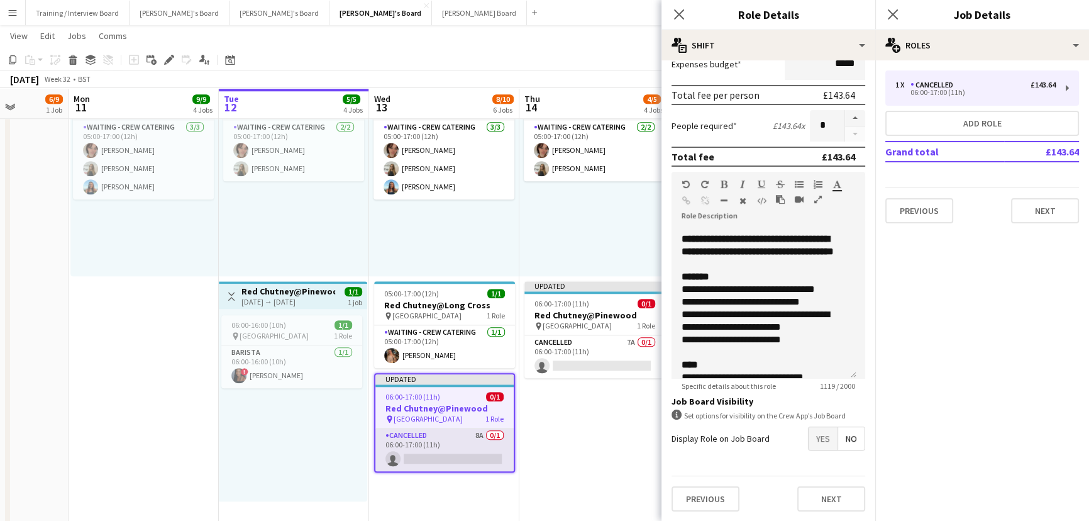
click at [480, 432] on app-card-role "Cancelled 8A 0/1 06:00-17:00 (11h) single-neutral-actions" at bounding box center [445, 449] width 138 height 43
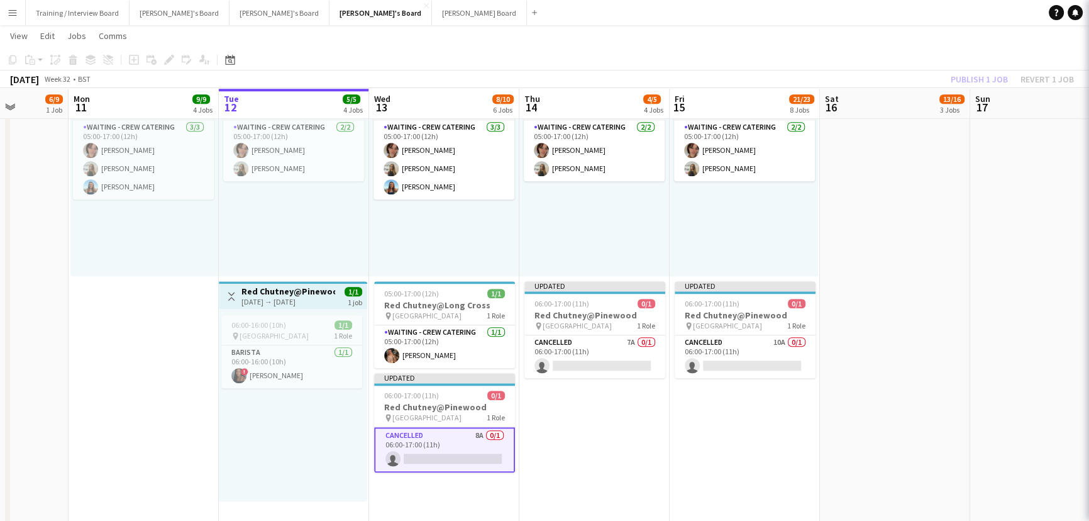
click at [571, 438] on app-date-cell "05:00-17:00 (12h) 2/2 pin Long Cross Studios 1 Role Waiting - Crew Catering [DA…" at bounding box center [595, 318] width 150 height 534
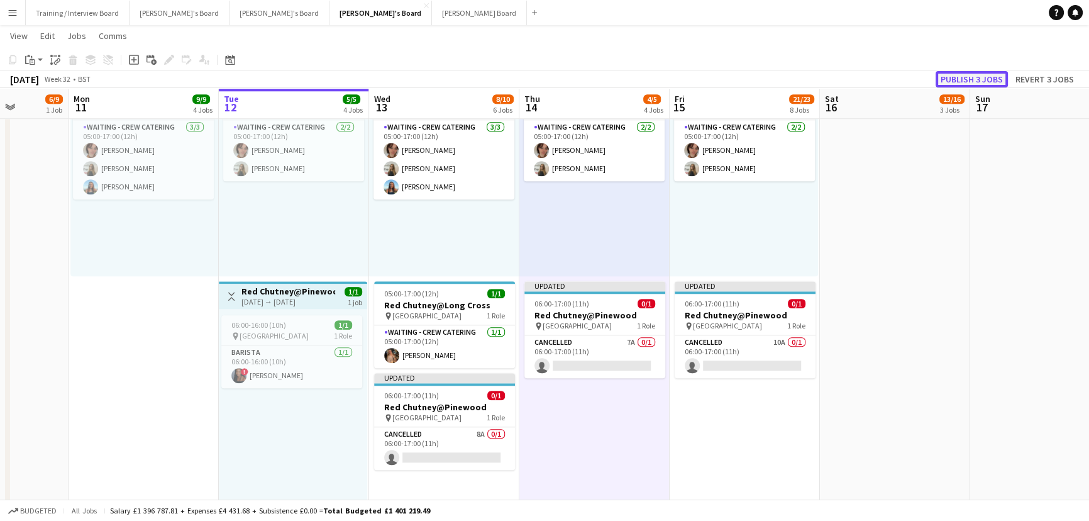
click at [959, 86] on button "Publish 3 jobs" at bounding box center [972, 79] width 72 height 16
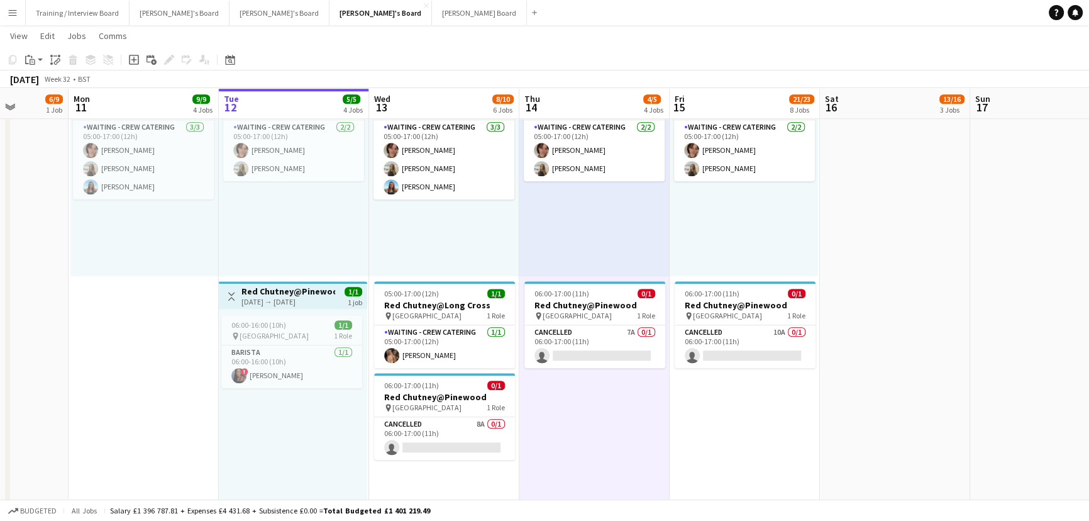
scroll to position [0, 495]
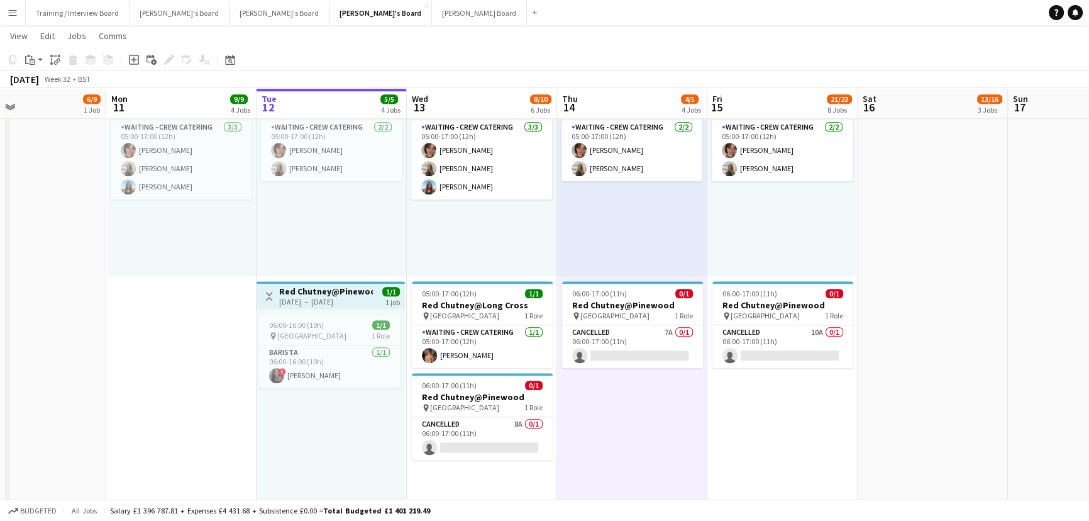
drag, startPoint x: 685, startPoint y: 461, endPoint x: 723, endPoint y: 452, distance: 38.8
click at [478, 367] on app-date-cell "05:00-17:00 (12h) 3/3 pin Long Cross Studios 1 Role Waiting - Crew Catering [DA…" at bounding box center [482, 318] width 150 height 534
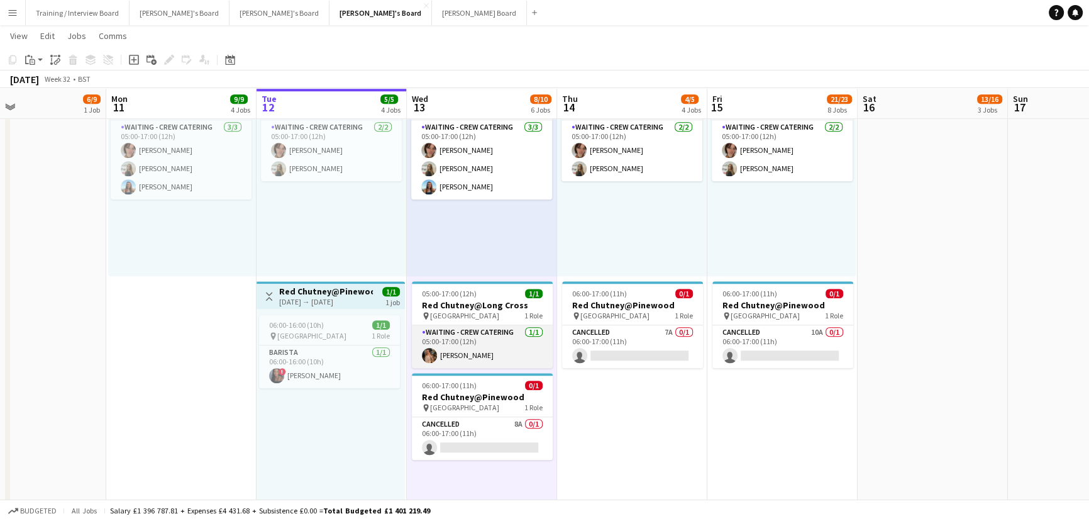
click at [491, 353] on app-card-role "Waiting - Crew Catering [DATE] 05:00-17:00 (12h) [PERSON_NAME]" at bounding box center [482, 346] width 141 height 43
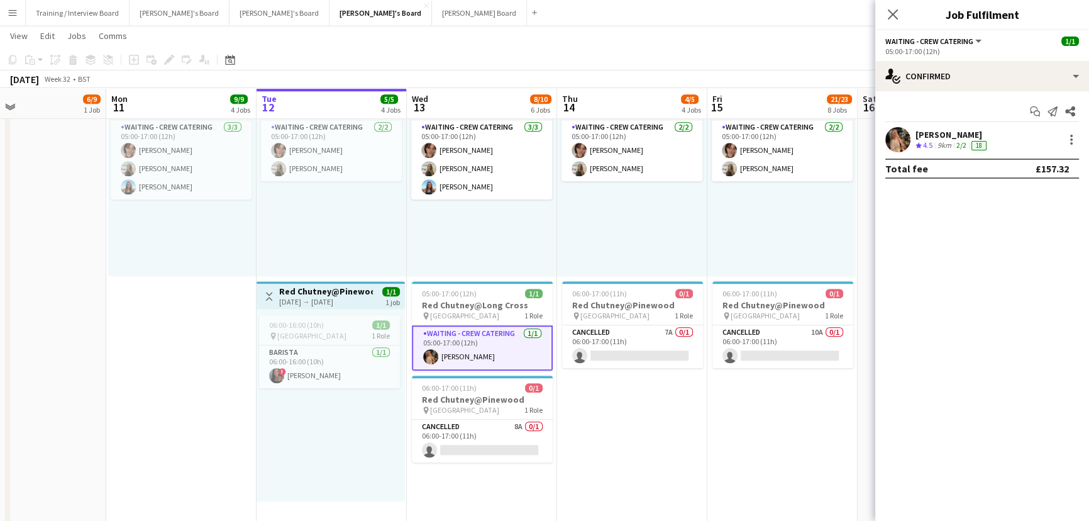
click at [904, 144] on app-user-avatar at bounding box center [898, 139] width 25 height 25
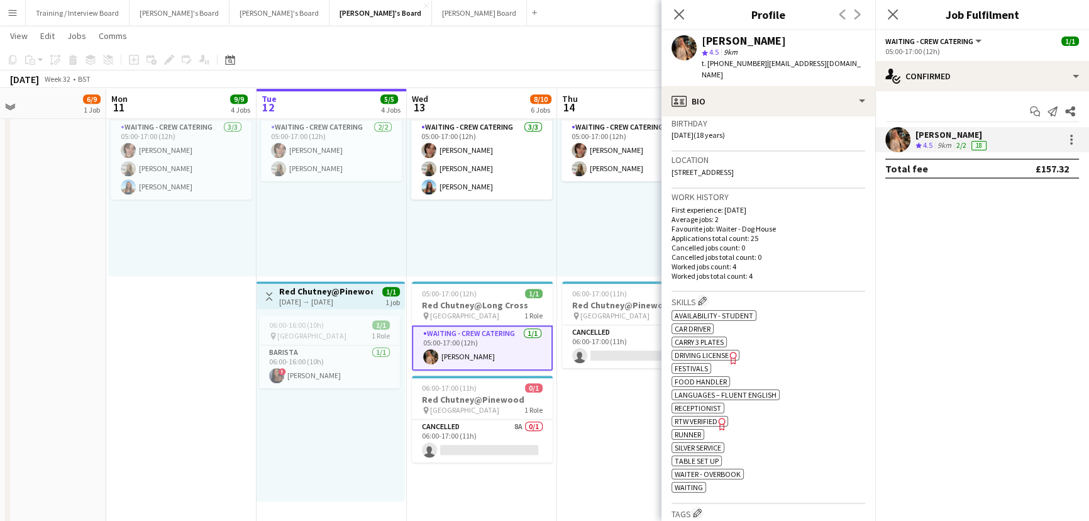
scroll to position [171, 0]
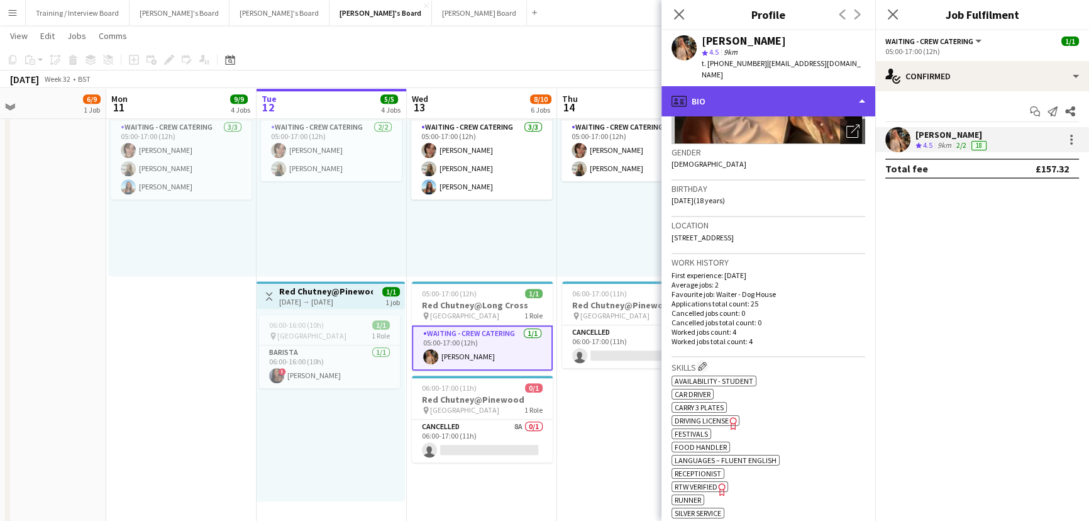
click at [755, 89] on div "profile Bio" at bounding box center [769, 101] width 214 height 30
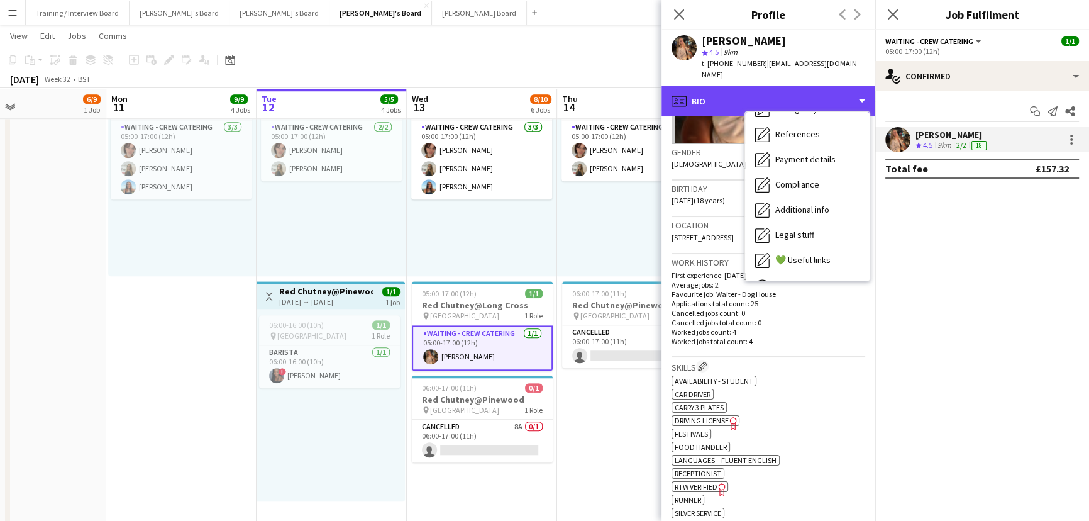
scroll to position [193, 0]
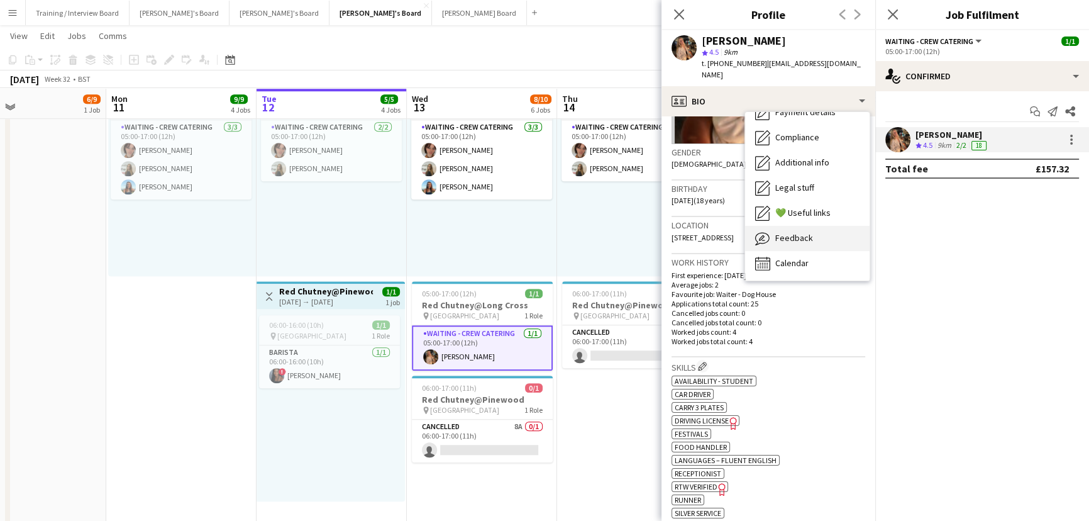
click at [806, 232] on span "Feedback" at bounding box center [795, 237] width 38 height 11
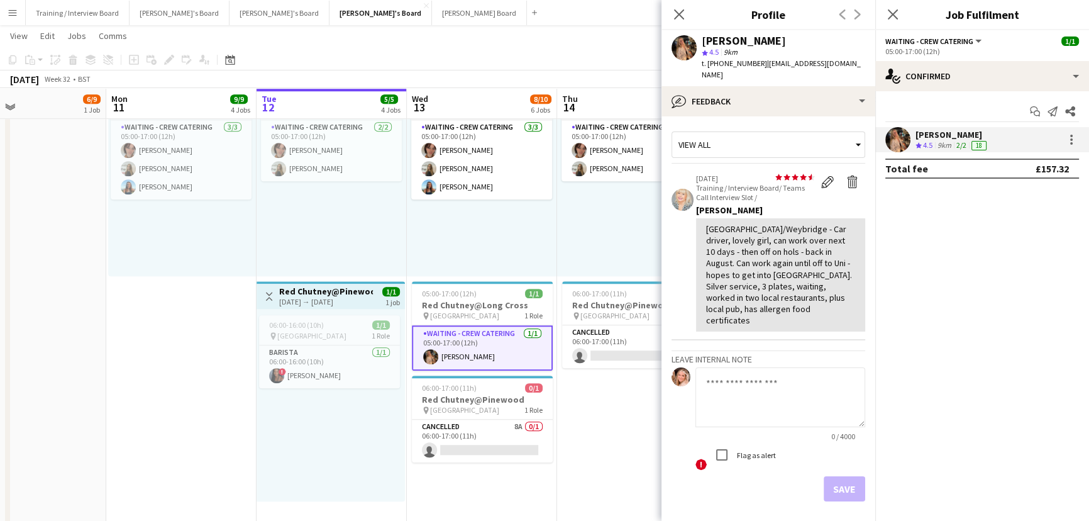
click at [803, 264] on div "[GEOGRAPHIC_DATA]/Weybridge - Car driver, lovely girl, can work over next 10 da…" at bounding box center [780, 274] width 149 height 103
drag, startPoint x: 784, startPoint y: 266, endPoint x: 813, endPoint y: 295, distance: 40.9
click at [813, 295] on div "[GEOGRAPHIC_DATA]/Weybridge - Car driver, lovely girl, can work over next 10 da…" at bounding box center [780, 274] width 149 height 103
copy div "Silver service, 3 plates, waiting, worked in two local restaurants, plus local …"
click at [432, 16] on button "[PERSON_NAME] Board Close" at bounding box center [479, 13] width 95 height 25
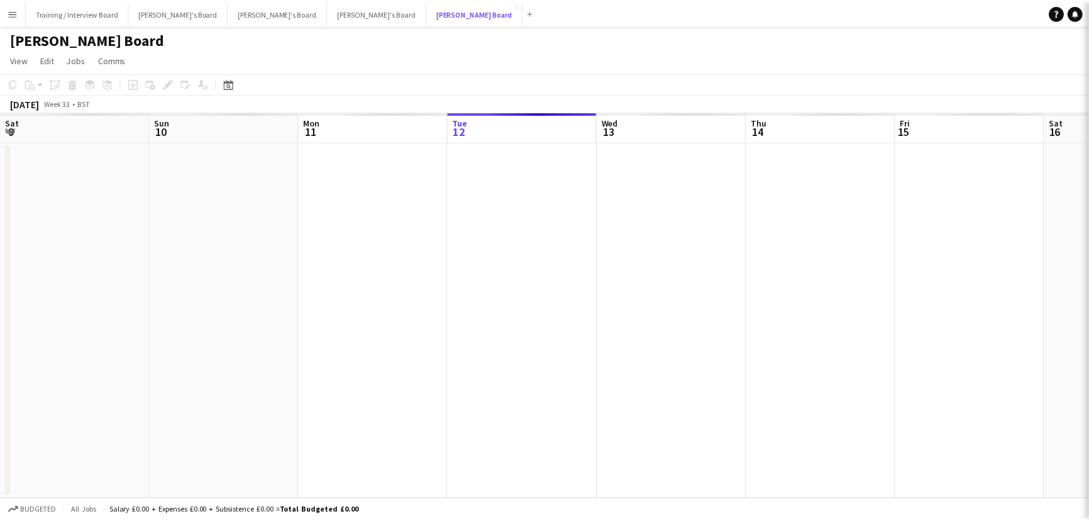
scroll to position [0, 301]
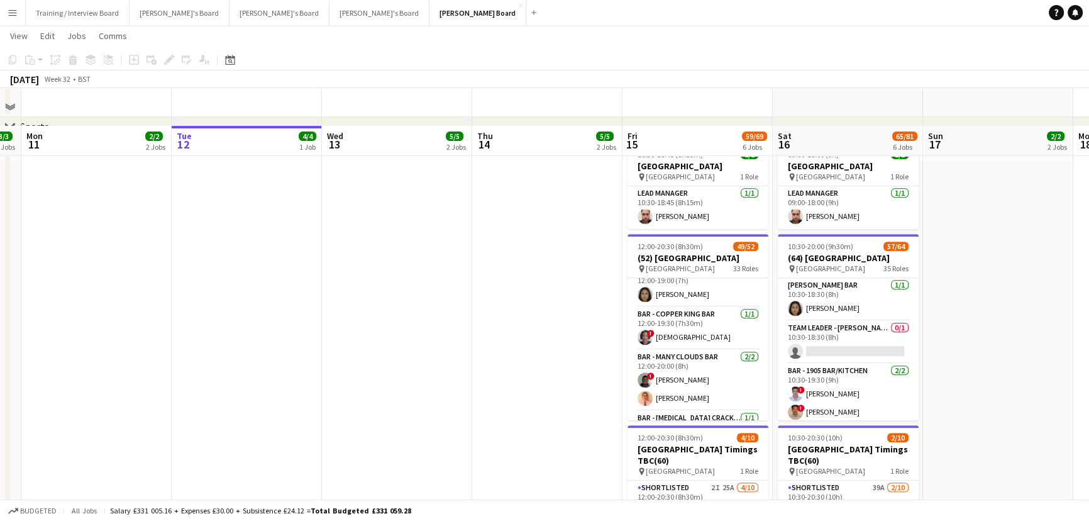
scroll to position [686, 0]
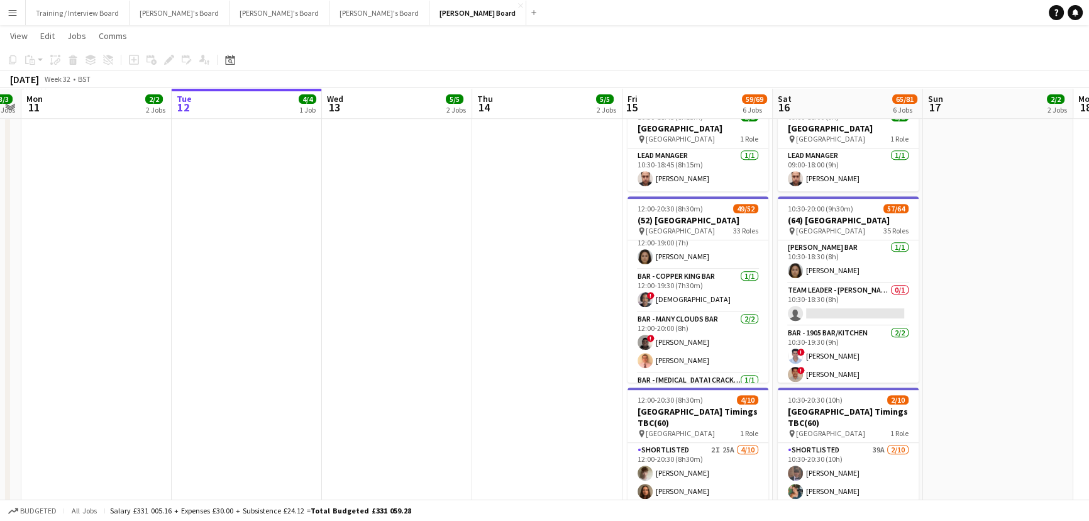
drag, startPoint x: 440, startPoint y: 426, endPoint x: 454, endPoint y: 428, distance: 13.9
click at [454, 428] on app-calendar-viewport "Sat 9 45/48 8 Jobs Sun 10 3/3 3 Jobs Mon 11 2/2 2 Jobs Tue 12 4/4 1 Job Wed 13 …" at bounding box center [544, 141] width 1089 height 1557
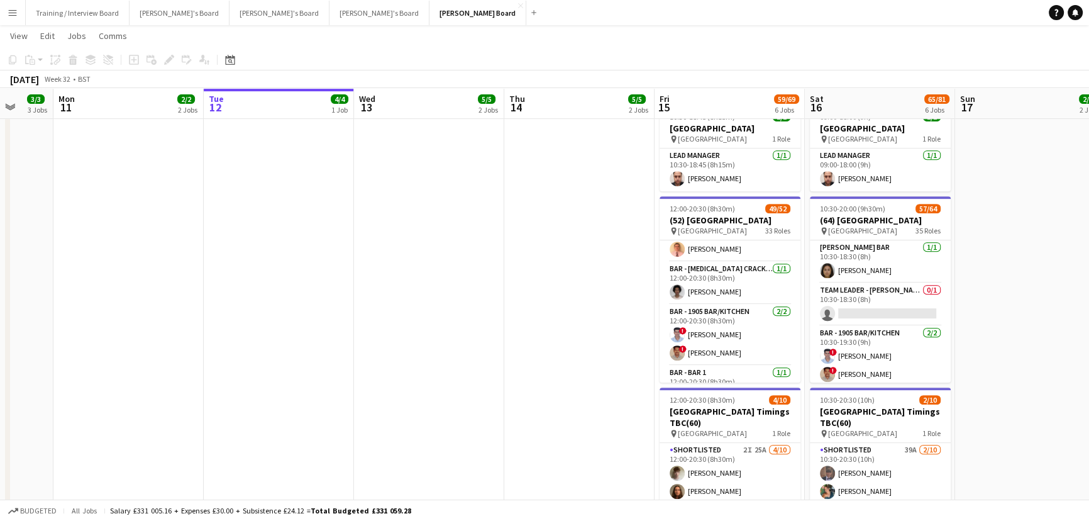
scroll to position [228, 0]
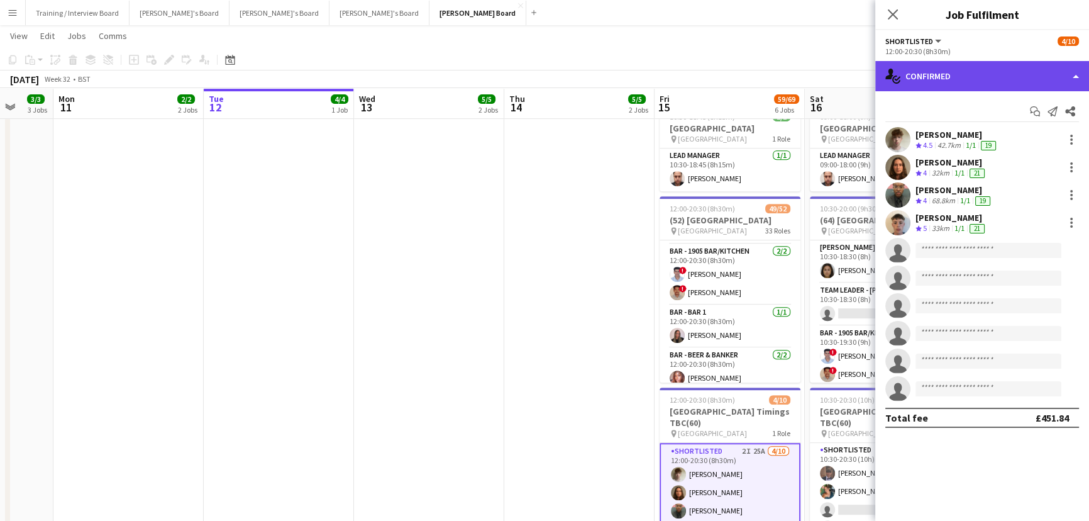
click at [984, 78] on div "single-neutral-actions-check-2 Confirmed" at bounding box center [983, 76] width 214 height 30
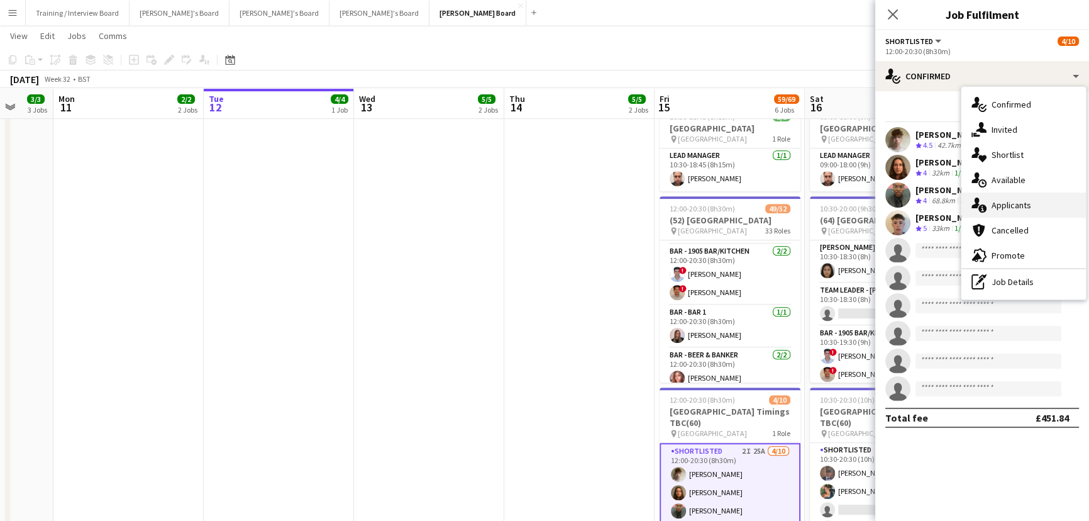
click at [1010, 208] on div "single-neutral-actions-information Applicants" at bounding box center [1024, 204] width 125 height 25
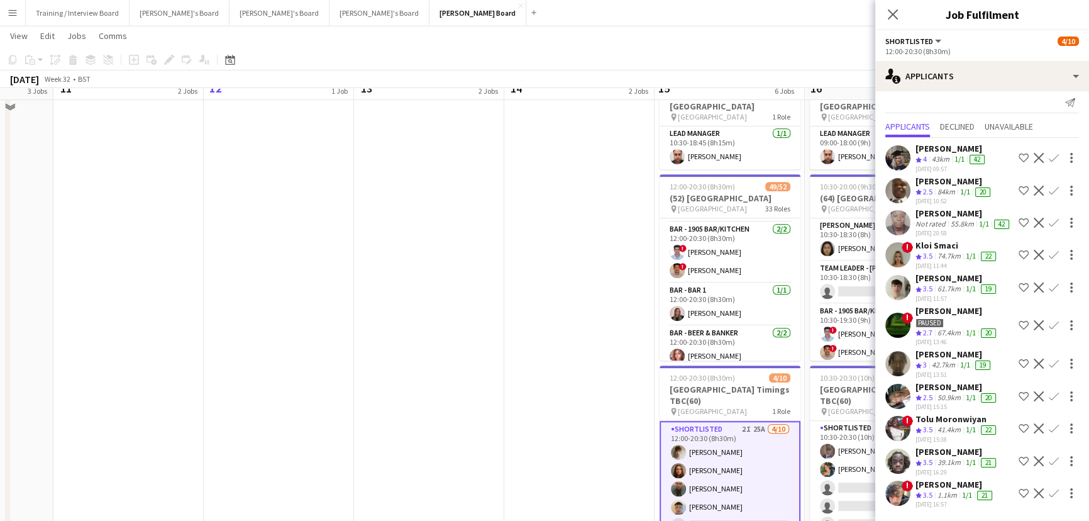
scroll to position [743, 0]
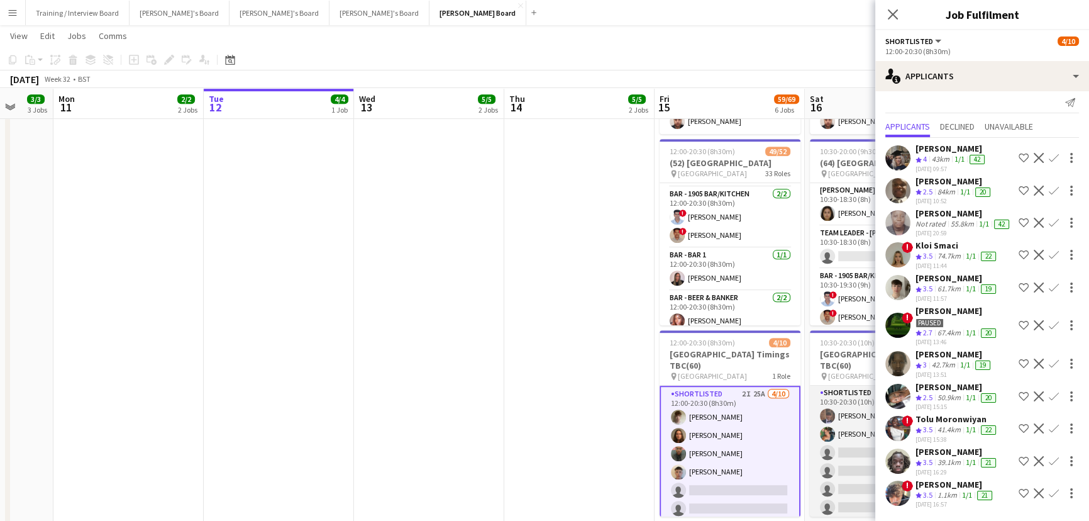
click at [863, 428] on app-card-role "Shortlisted 39A [DATE] 10:30-20:30 (10h) [PERSON_NAME] [PERSON_NAME] single-neu…" at bounding box center [880, 489] width 141 height 207
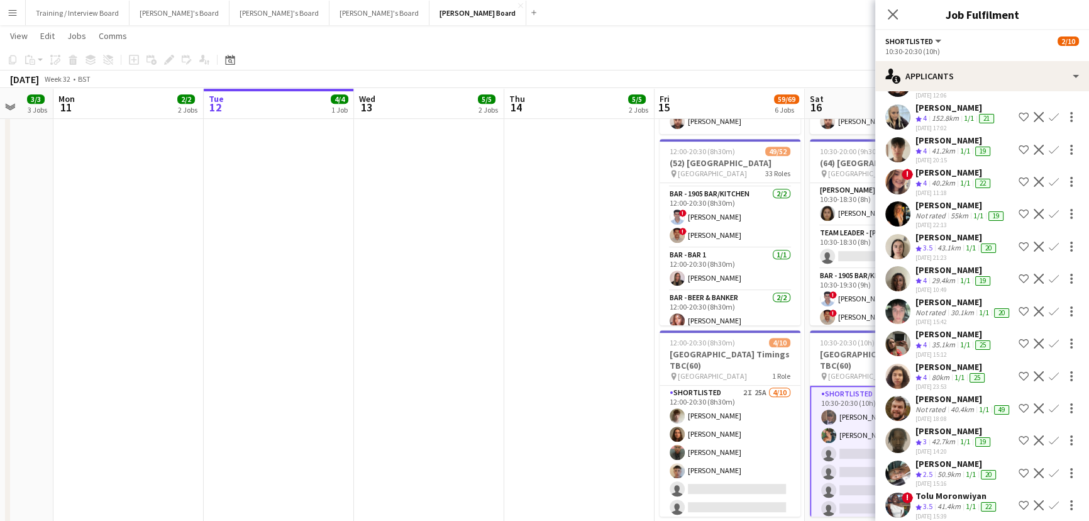
scroll to position [355, 0]
